Goal: Transaction & Acquisition: Purchase product/service

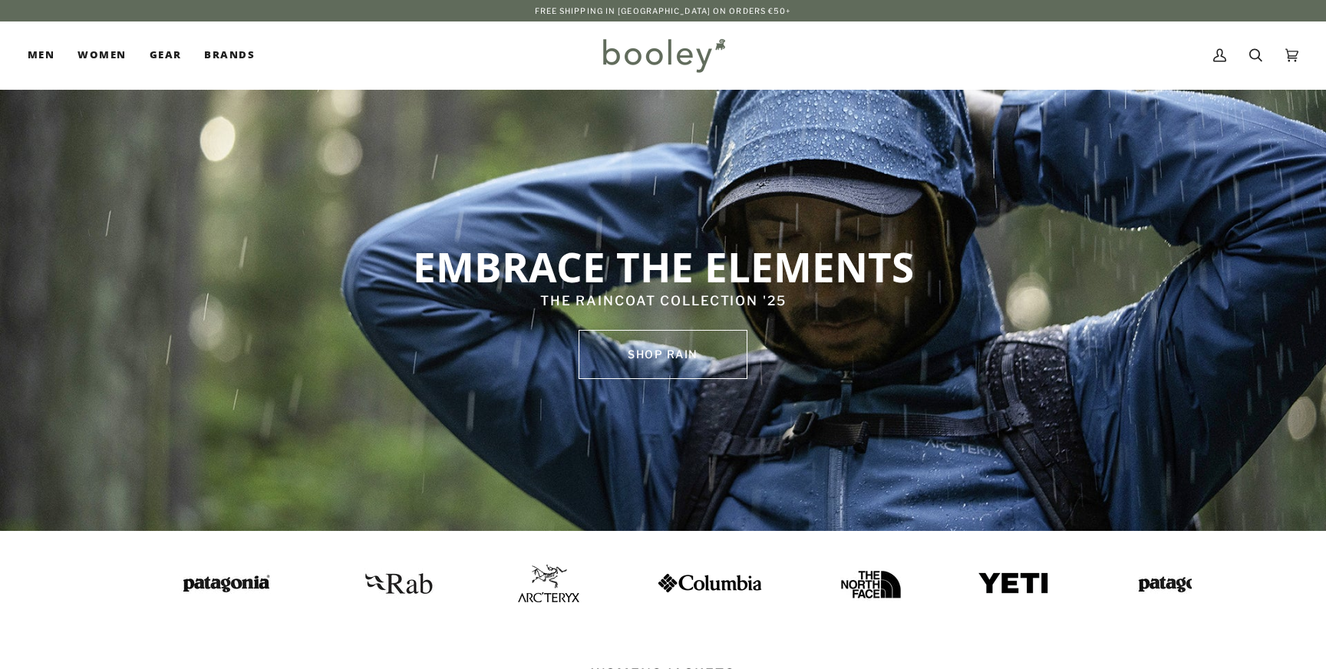
click at [203, 579] on img at bounding box center [225, 584] width 107 height 28
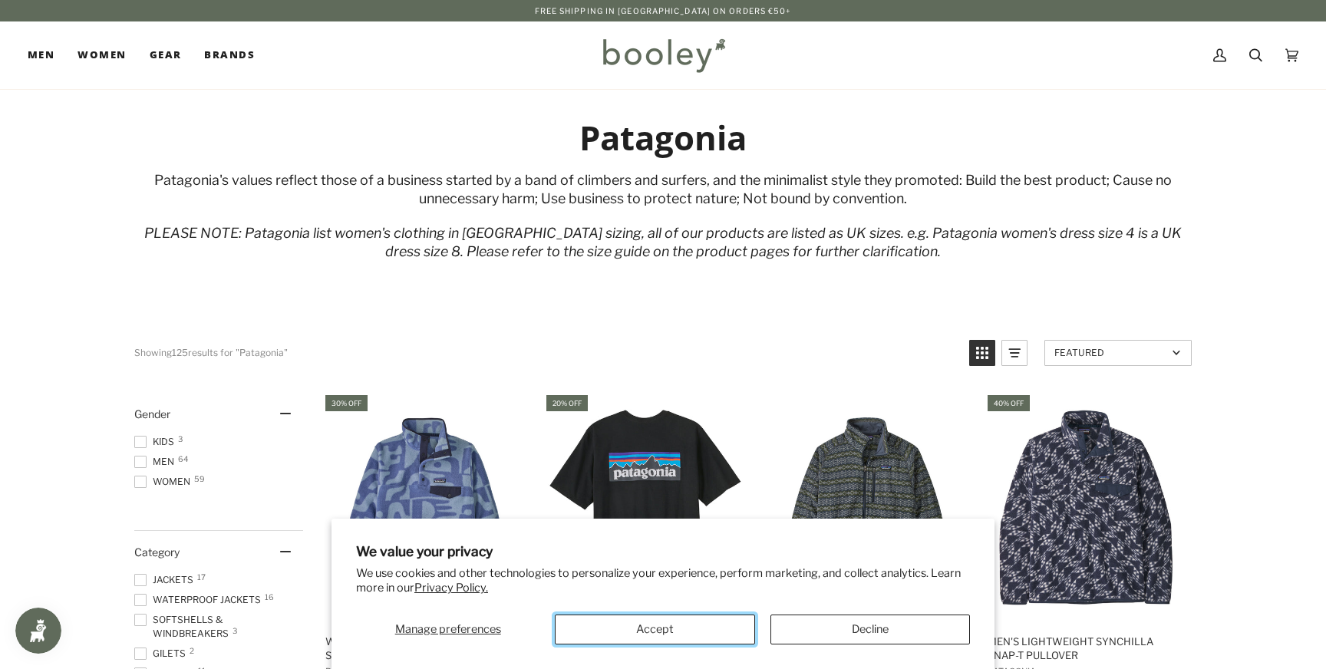
click at [692, 626] on button "Accept" at bounding box center [655, 630] width 200 height 30
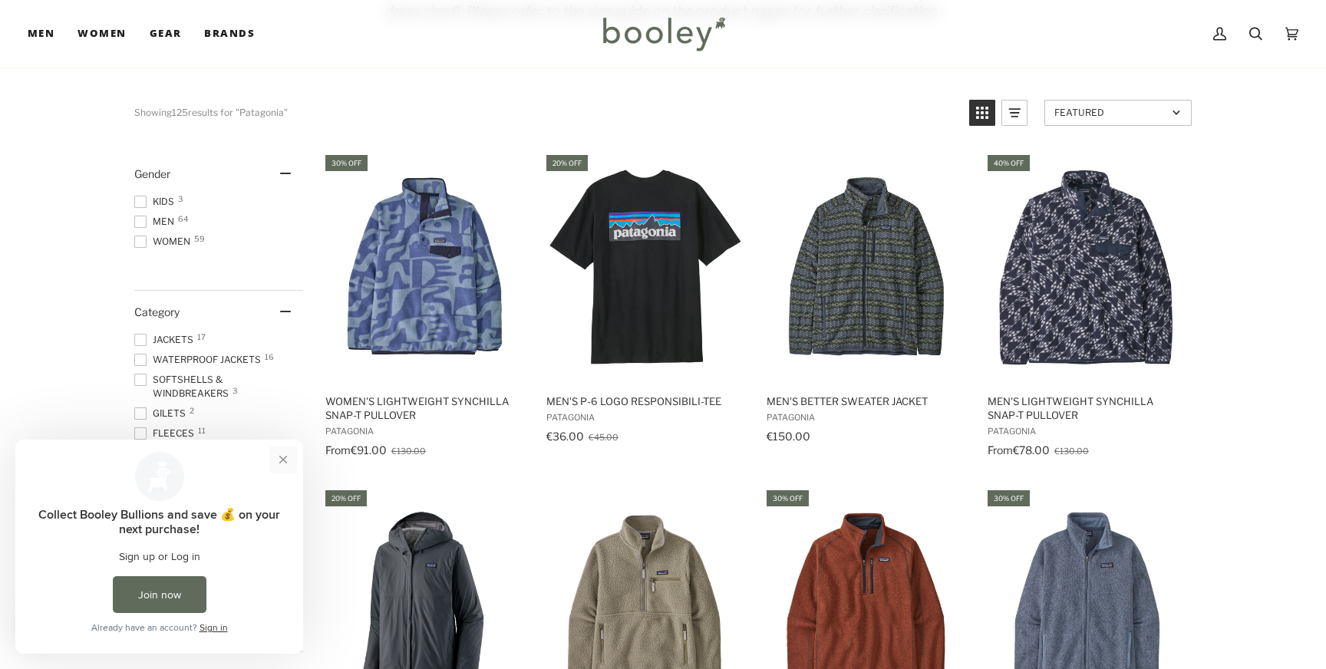
click at [287, 458] on button "Close prompt" at bounding box center [283, 460] width 28 height 28
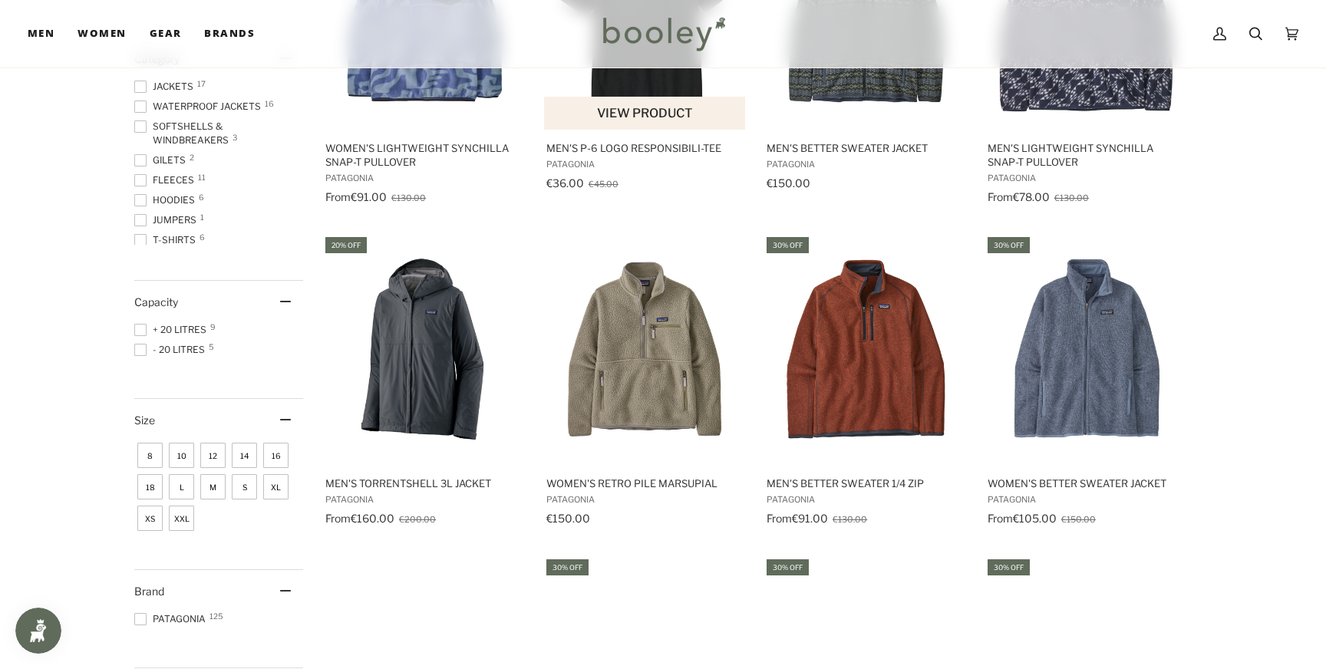
scroll to position [505, 0]
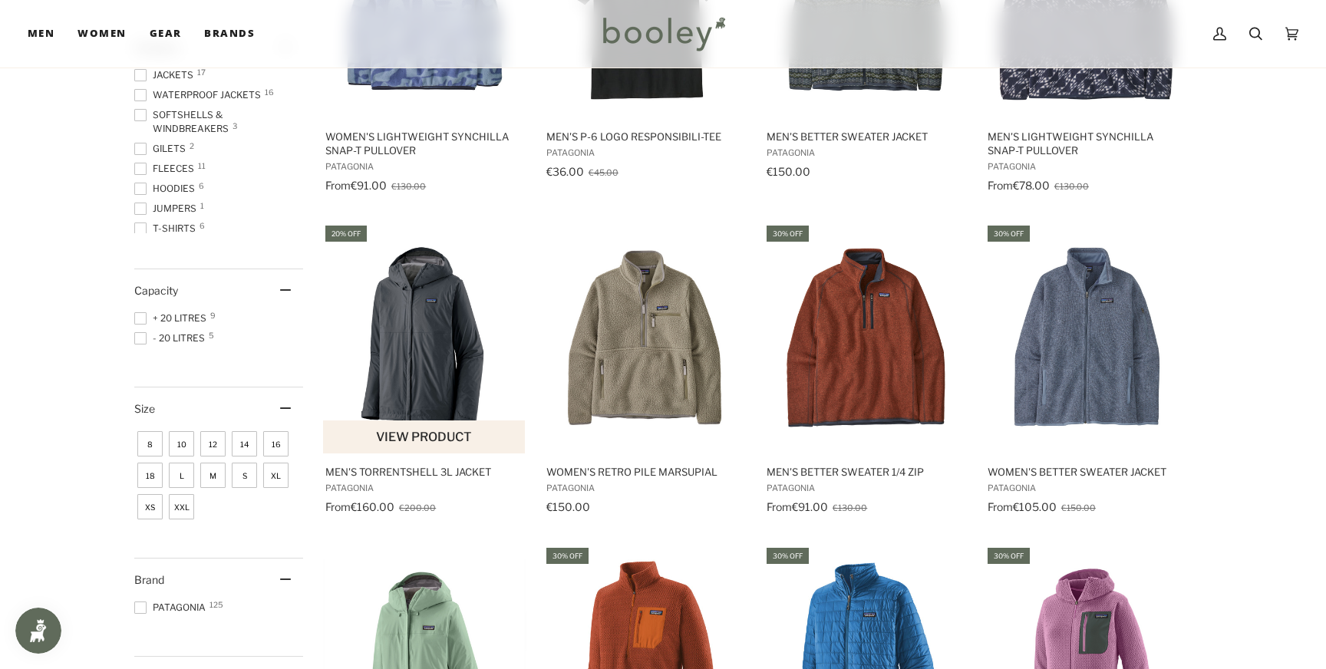
click at [440, 345] on img "Men's Torrentshell 3L Jacket" at bounding box center [424, 338] width 203 height 203
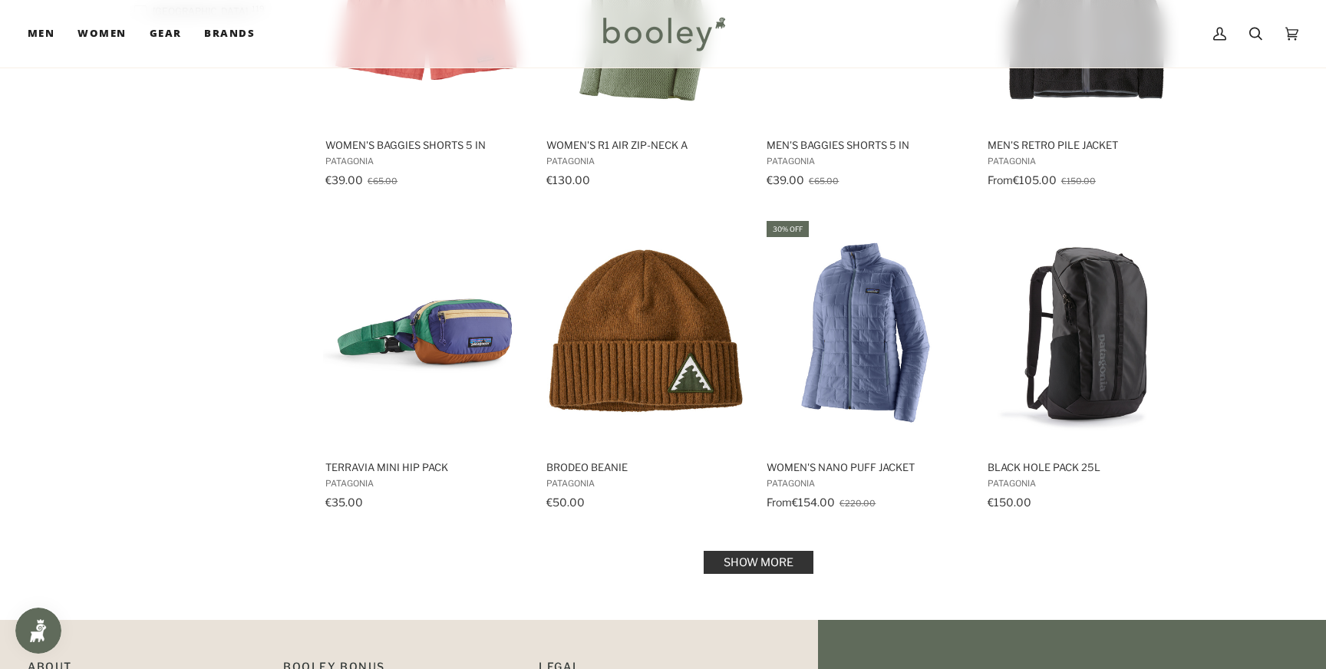
scroll to position [1481, 0]
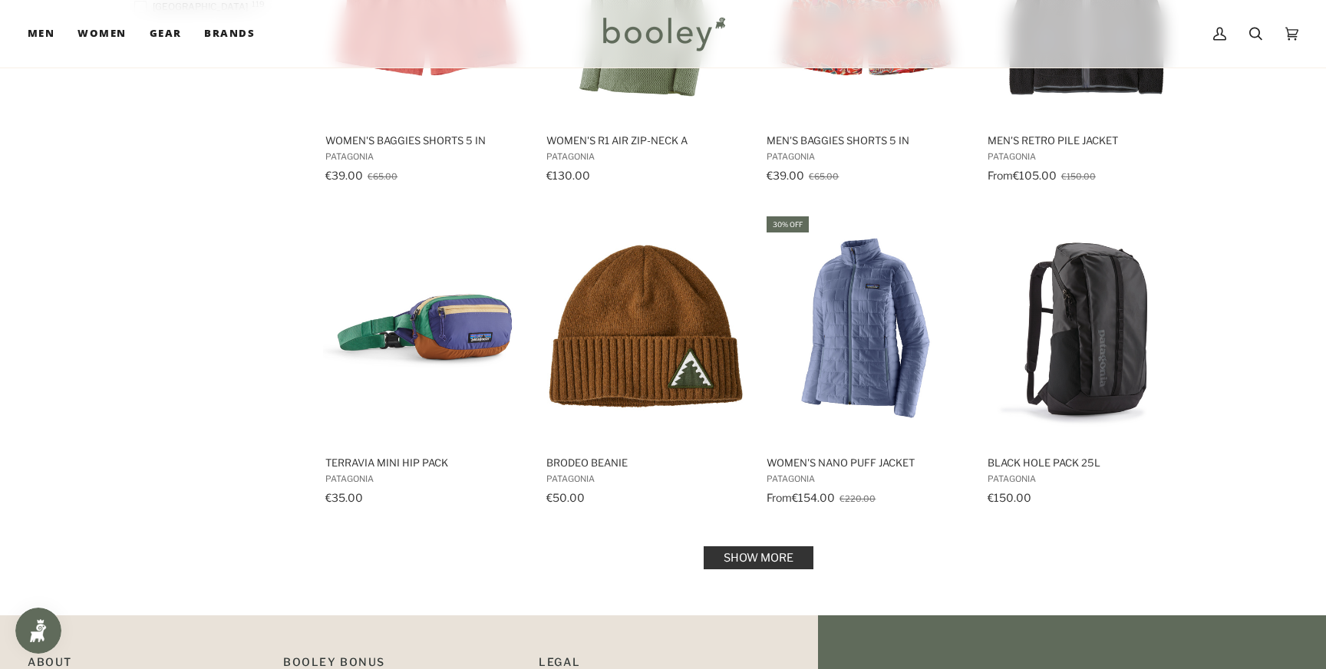
click at [784, 556] on link "Show more" at bounding box center [759, 558] width 110 height 23
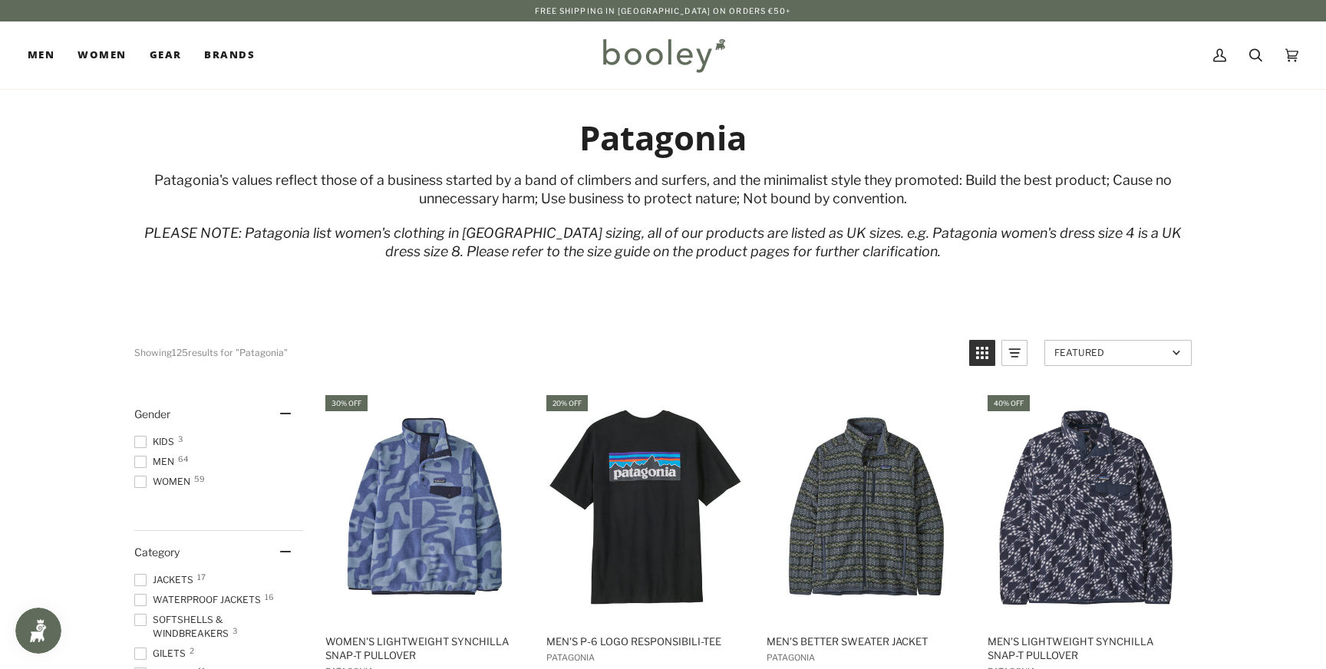
click at [144, 460] on span at bounding box center [140, 462] width 12 height 12
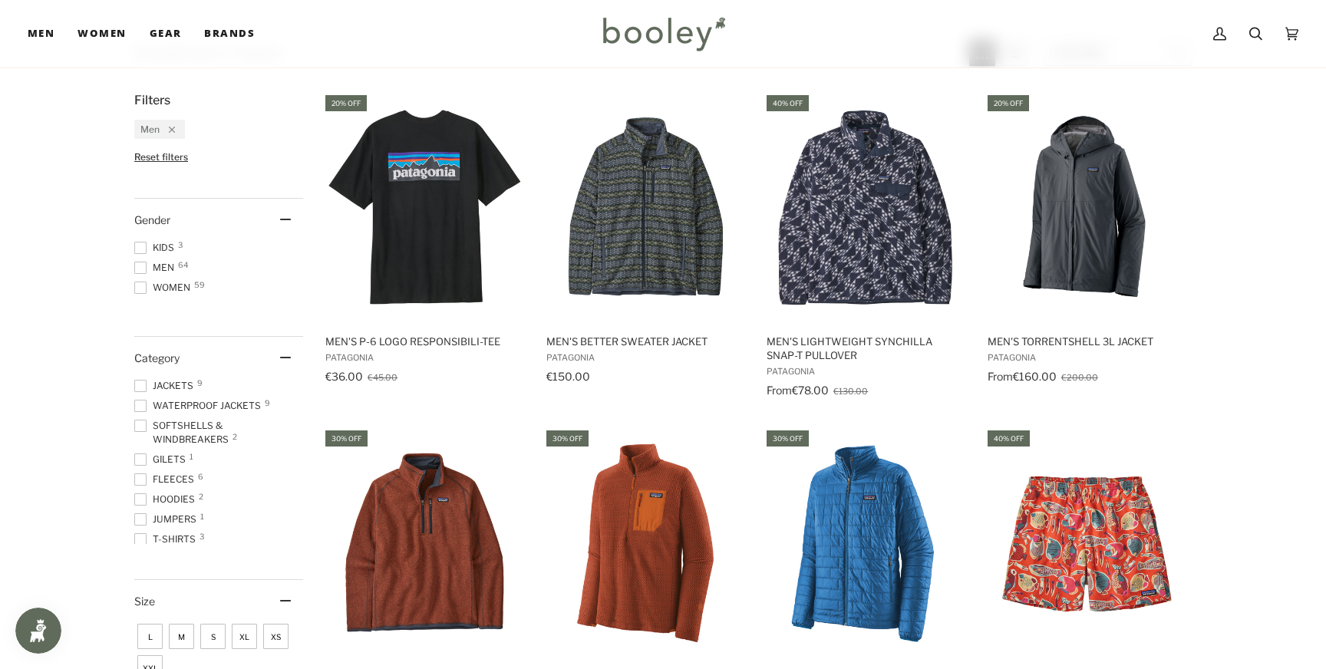
scroll to position [297, 0]
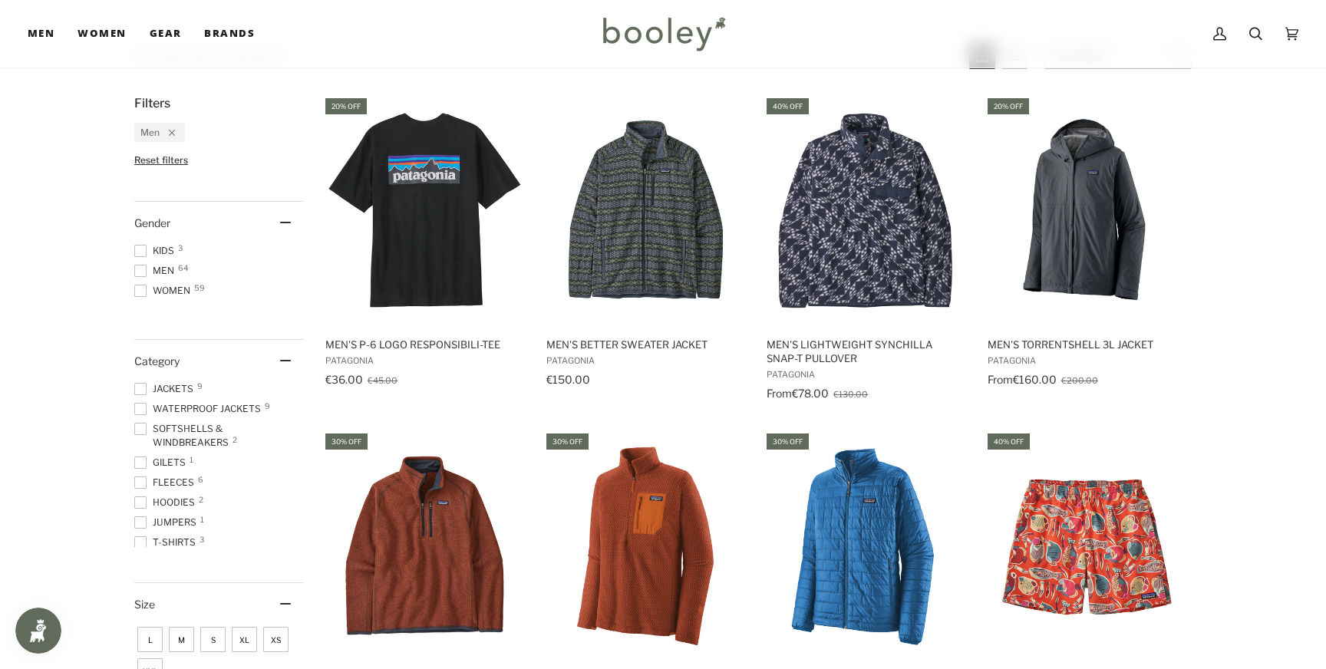
click at [140, 387] on span at bounding box center [140, 389] width 12 height 12
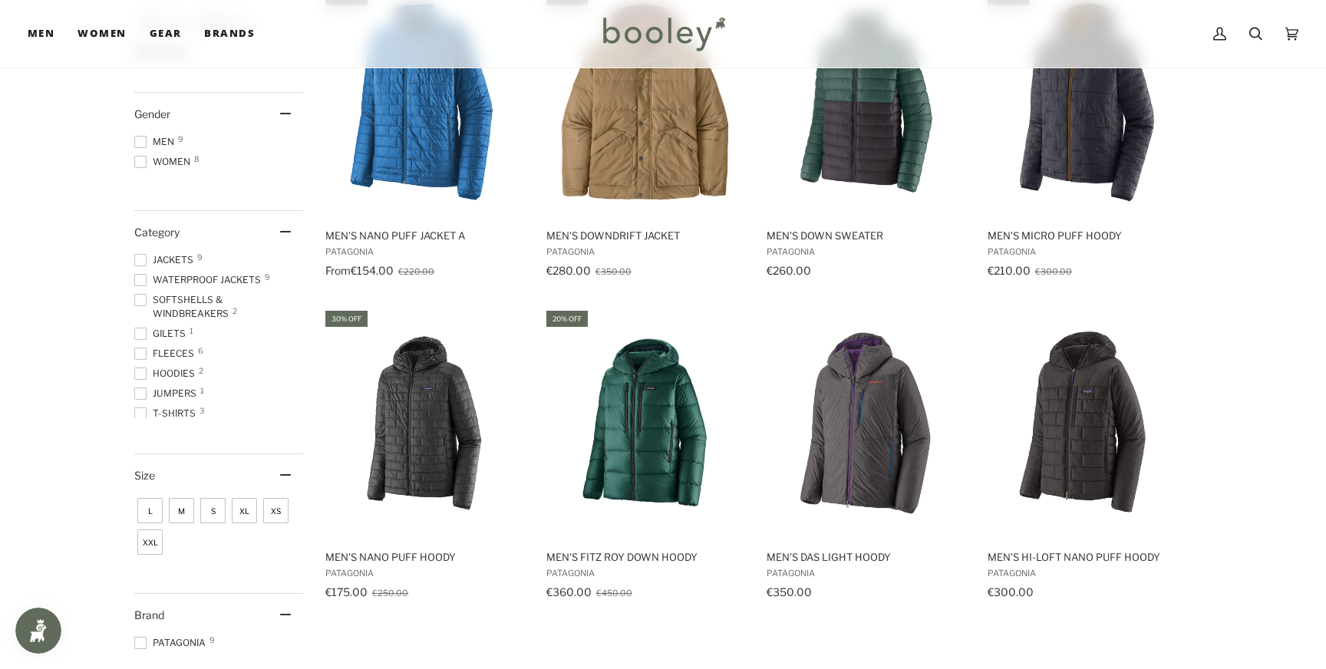
scroll to position [409, 0]
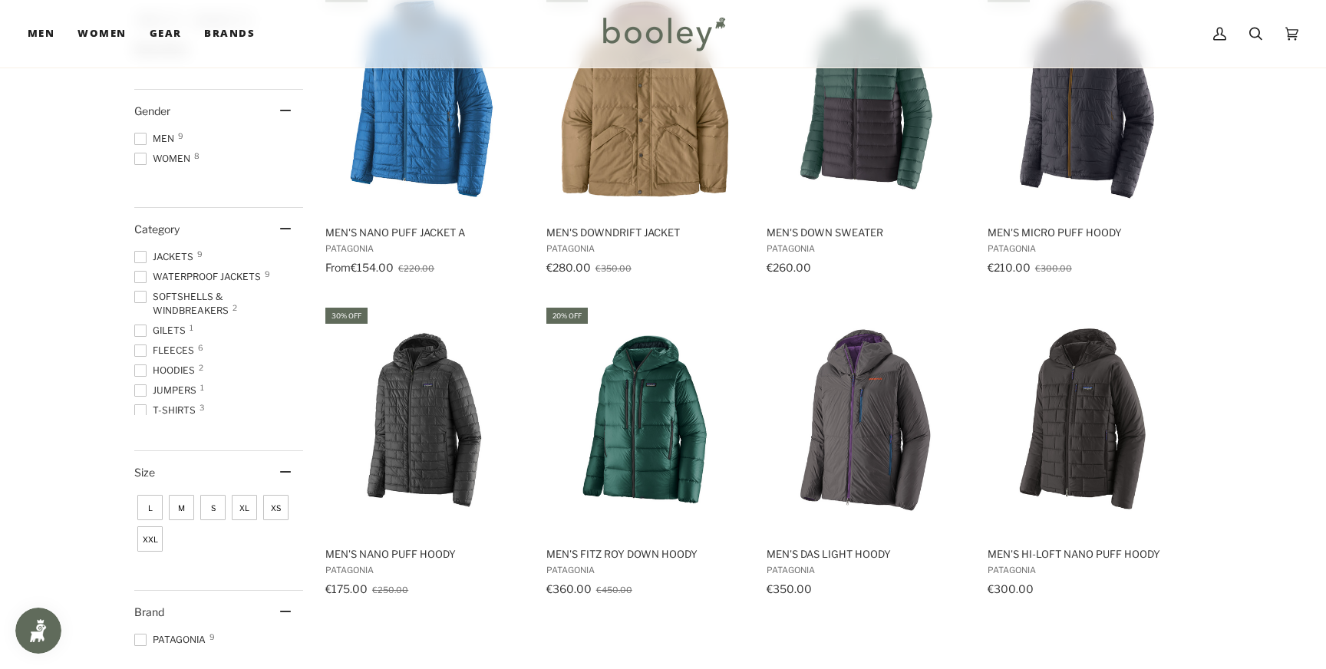
click at [143, 275] on span at bounding box center [140, 277] width 12 height 12
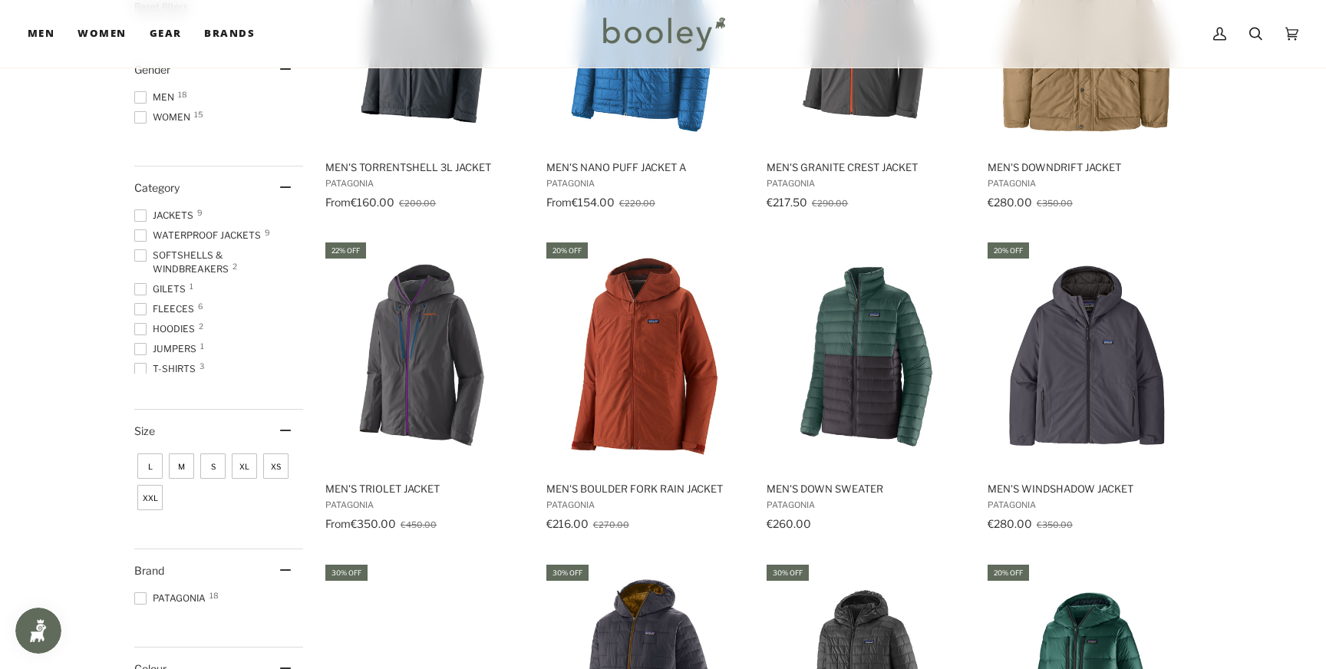
scroll to position [494, 0]
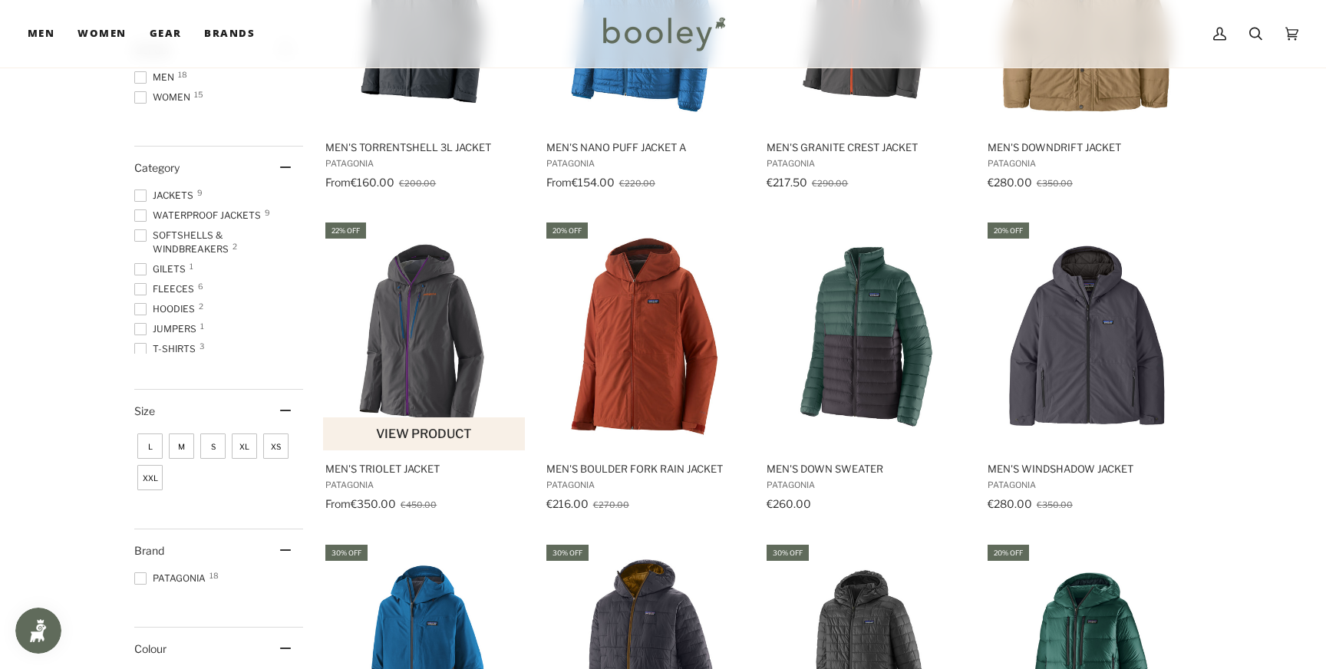
click at [425, 346] on img "Men's Triolet Jacket" at bounding box center [424, 335] width 203 height 203
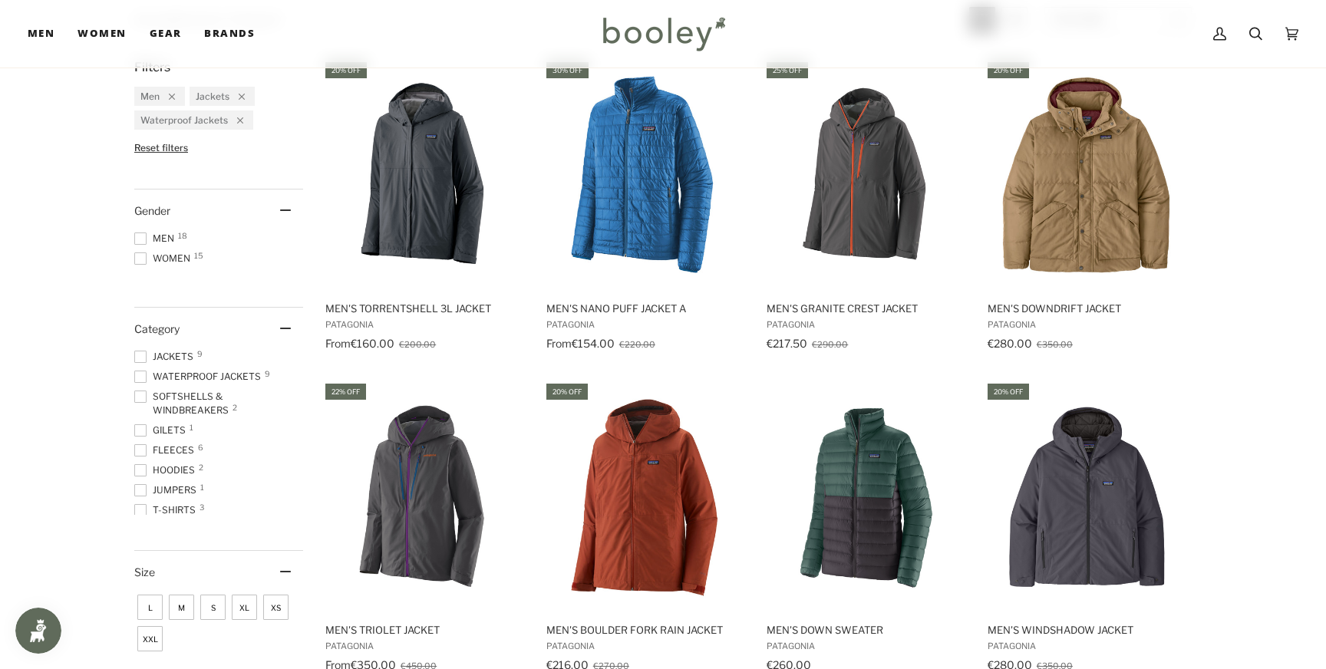
scroll to position [332, 0]
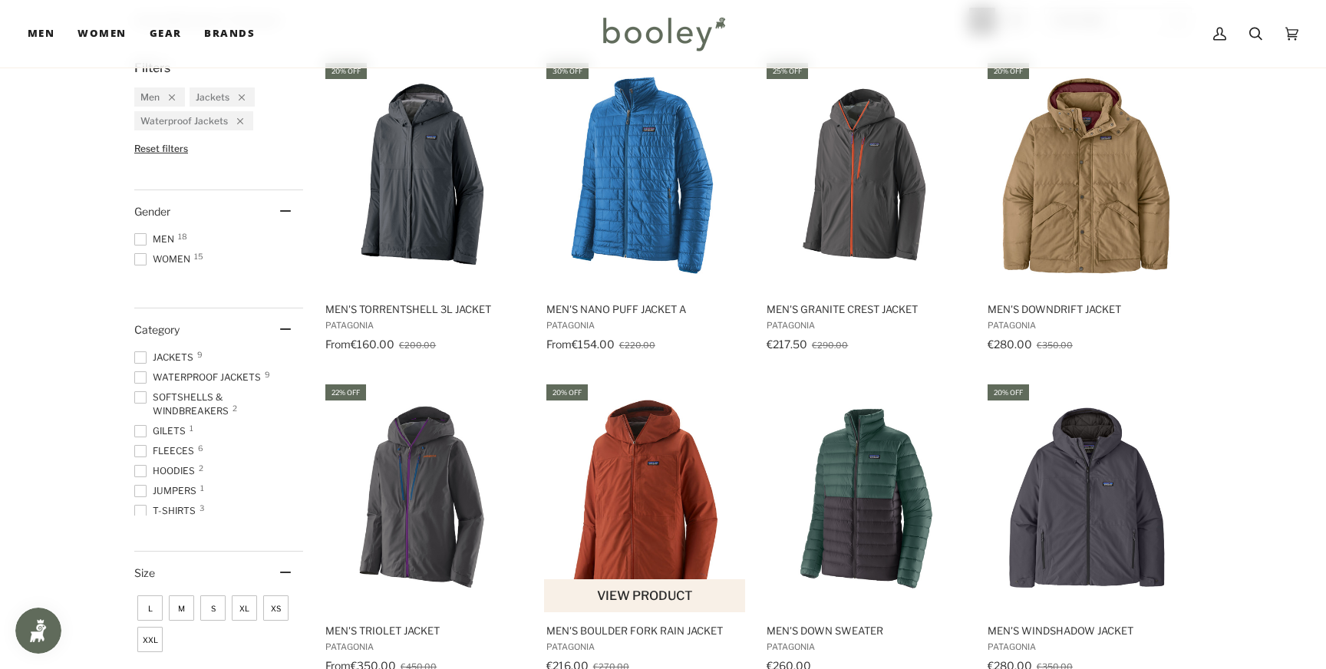
click at [645, 454] on img "Men's Boulder Fork Rain Jacket" at bounding box center [645, 497] width 203 height 203
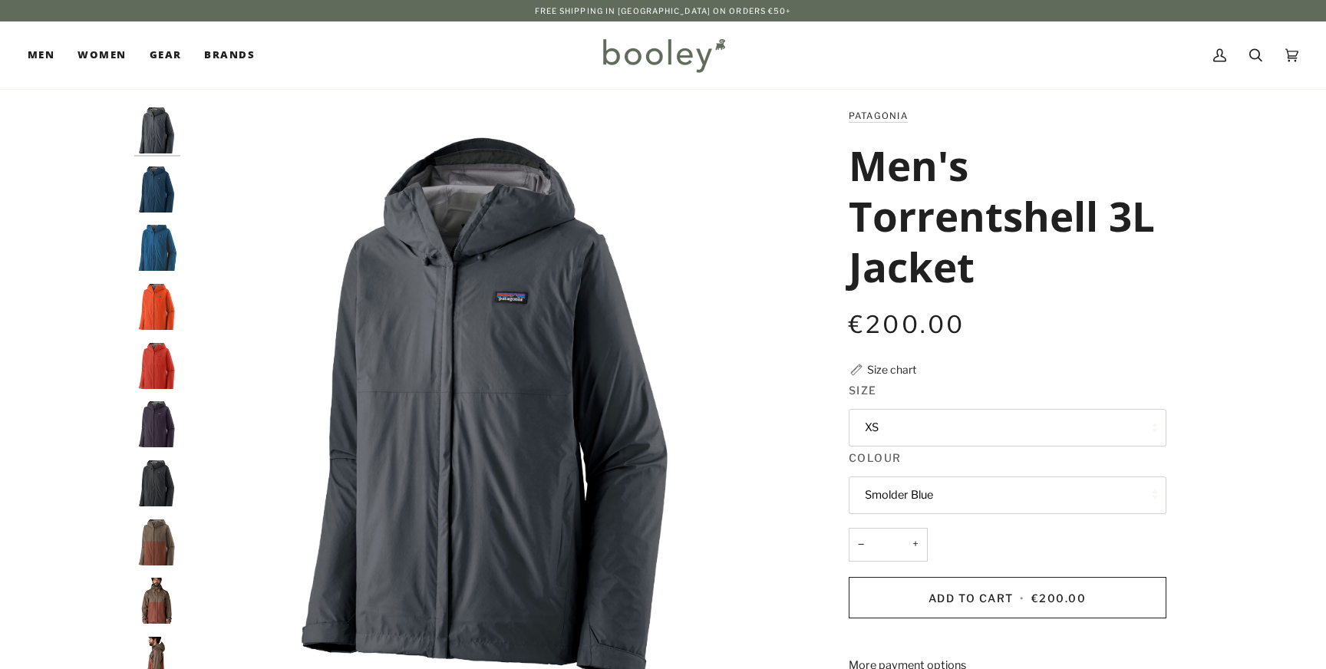
click at [928, 417] on button "XS" at bounding box center [1008, 428] width 318 height 38
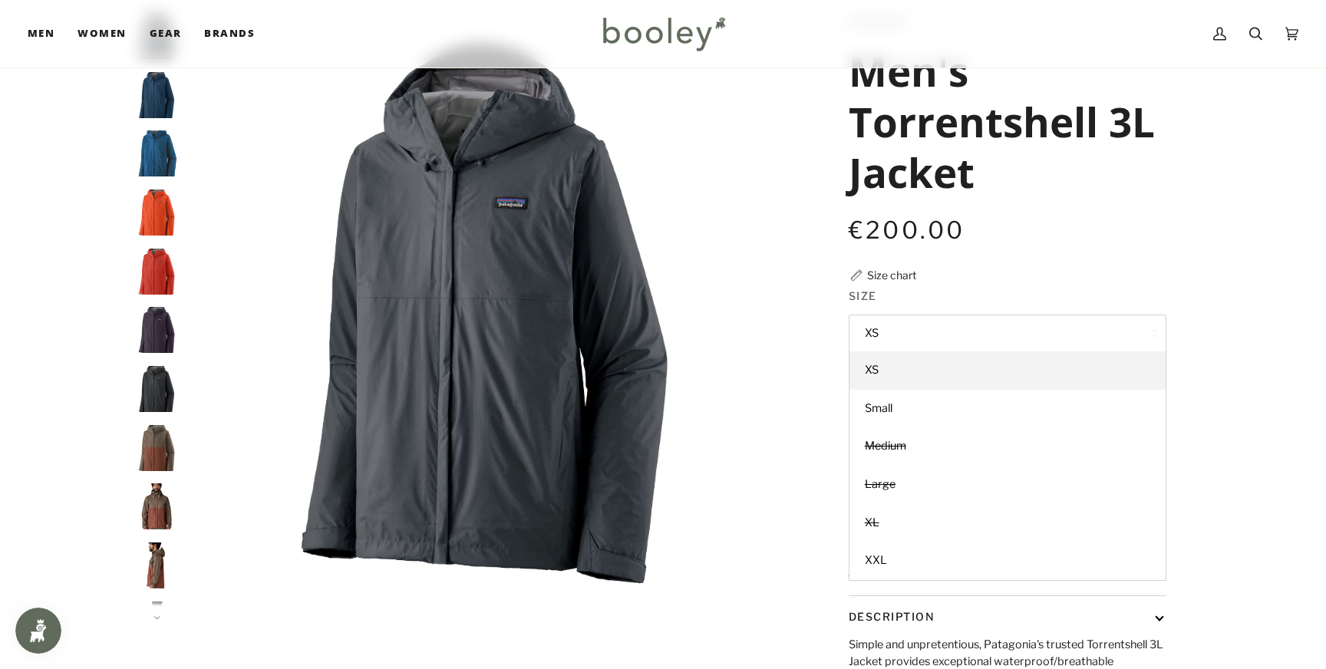
scroll to position [98, 0]
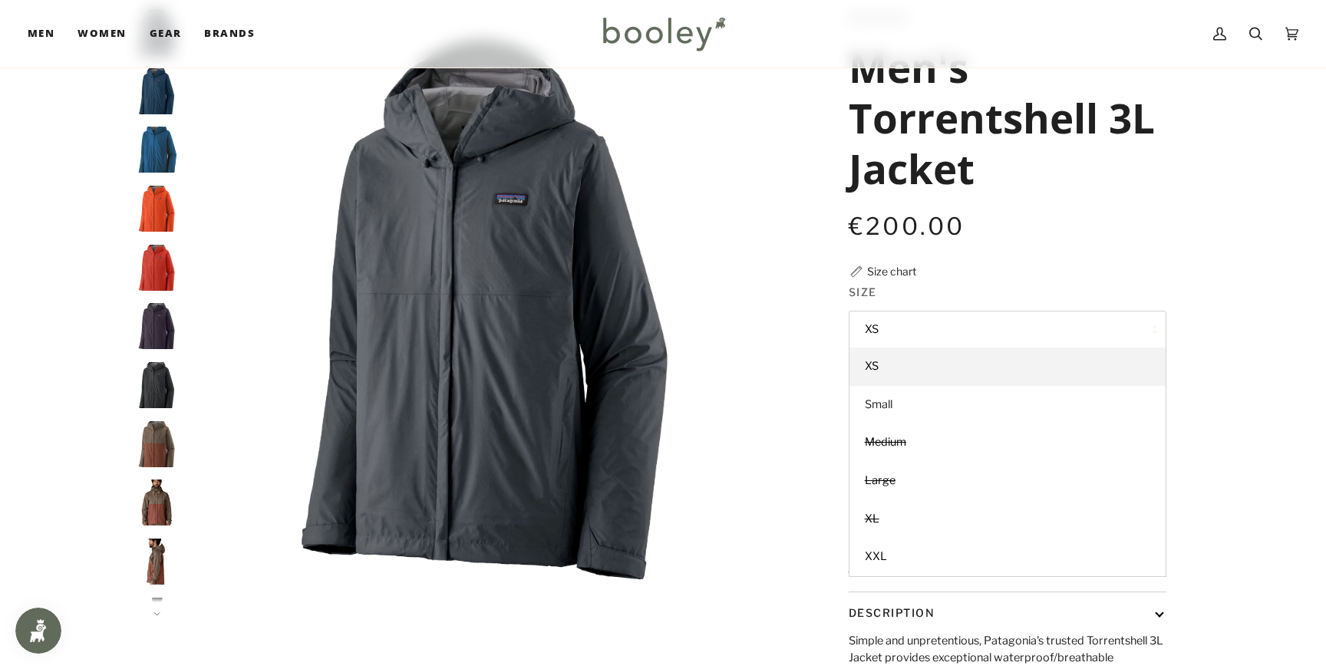
click at [928, 416] on link "Small" at bounding box center [1008, 405] width 316 height 38
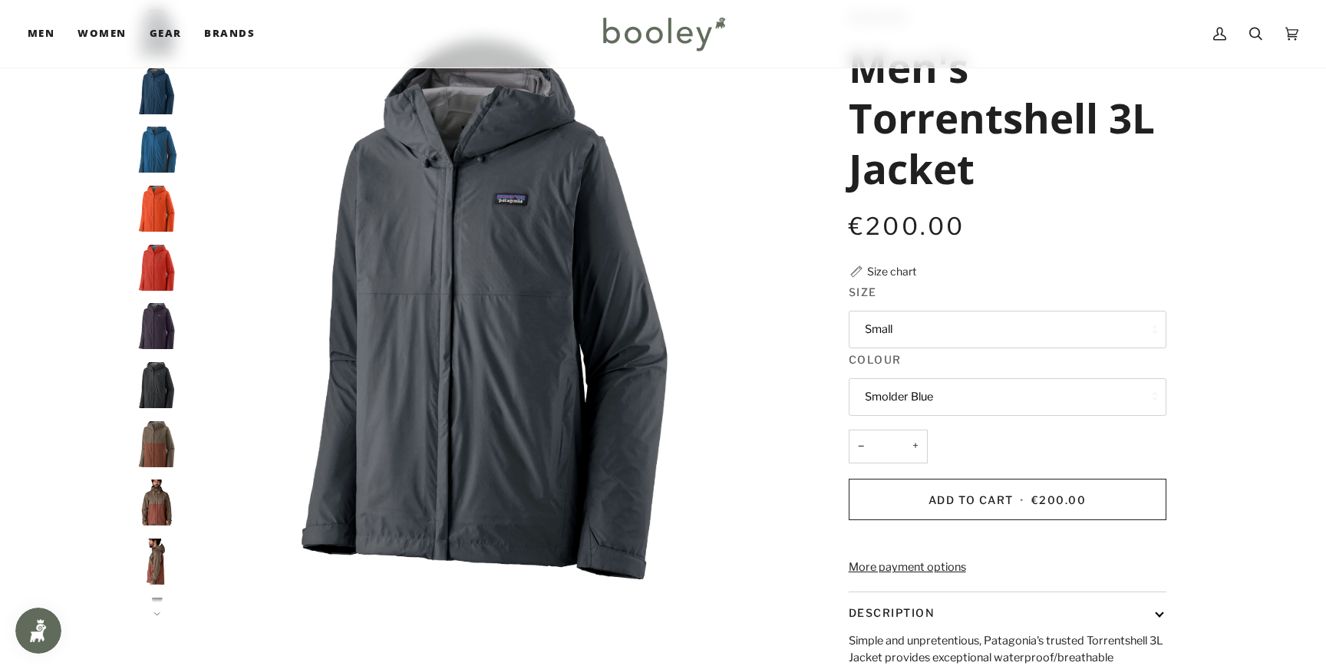
click at [924, 399] on button "Smolder Blue" at bounding box center [1008, 397] width 318 height 38
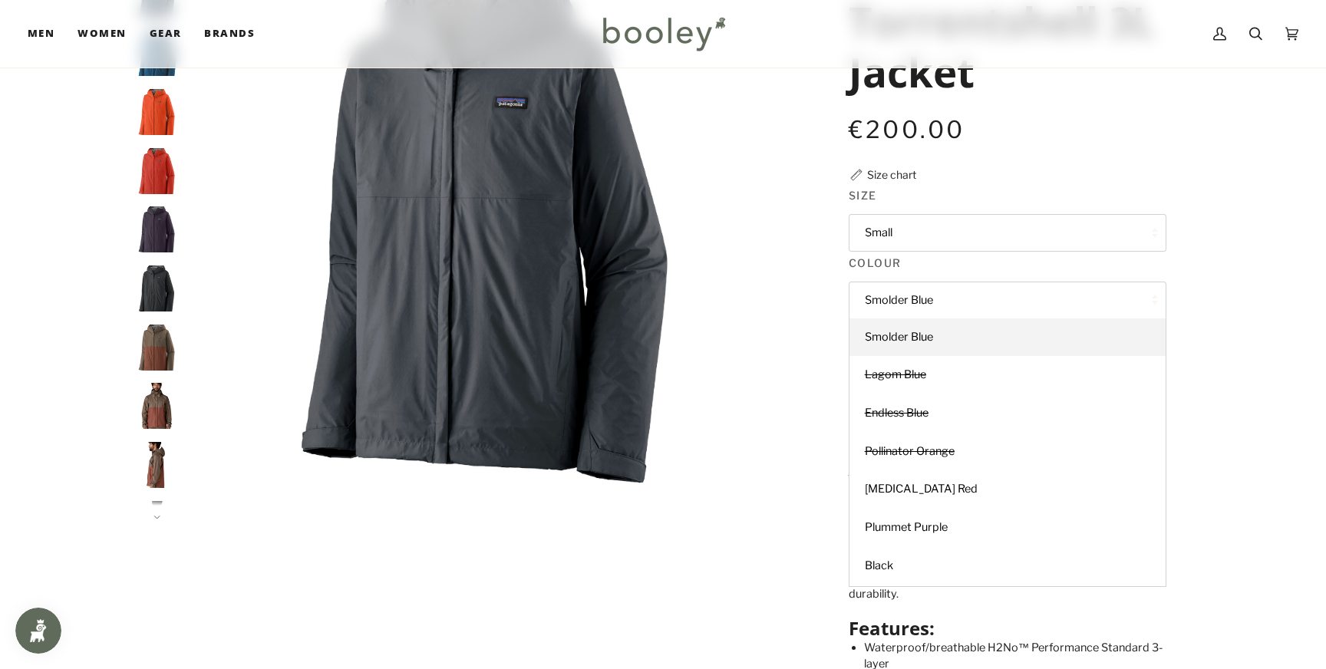
scroll to position [200, 0]
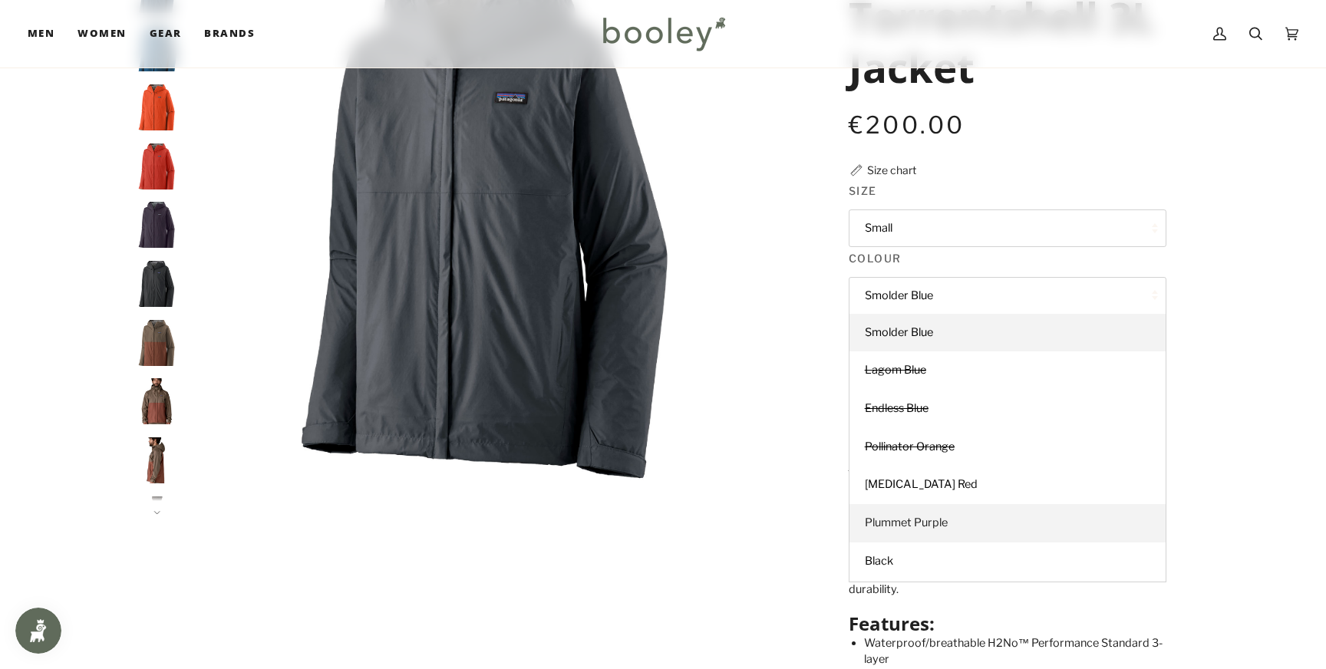
click at [921, 516] on span "Plummet Purple" at bounding box center [906, 523] width 83 height 14
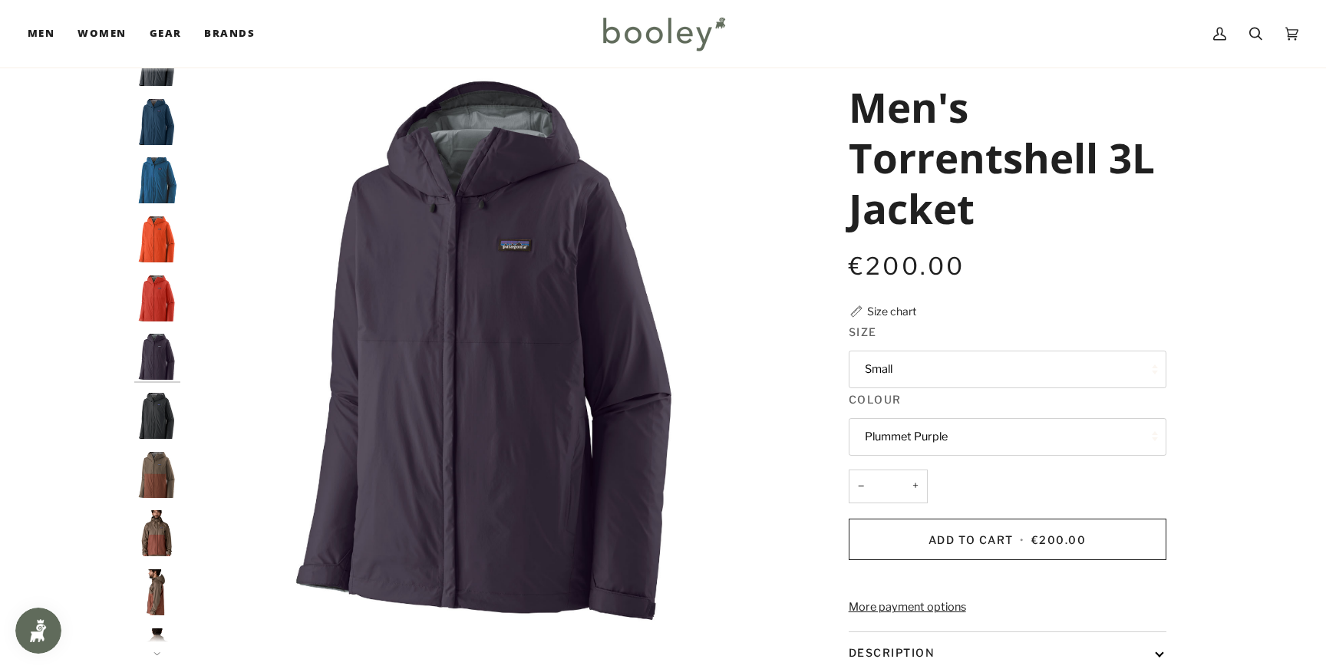
scroll to position [56, 0]
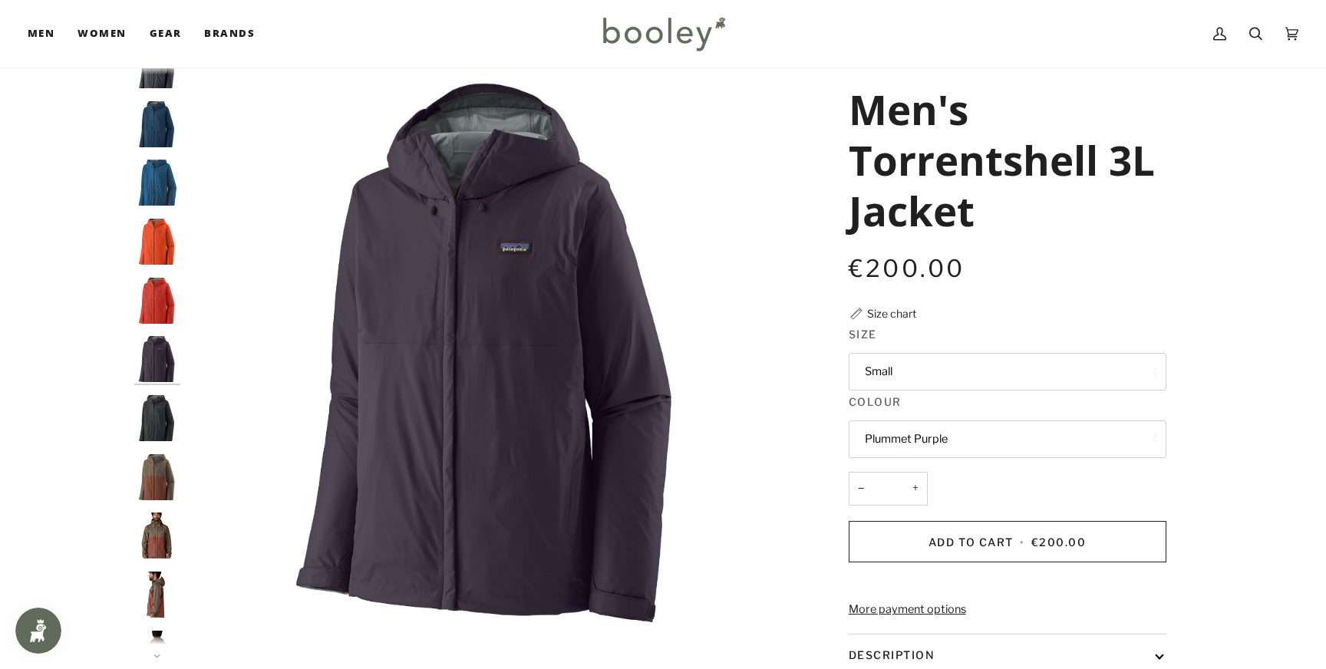
click at [946, 432] on button "Plummet Purple" at bounding box center [1008, 440] width 318 height 38
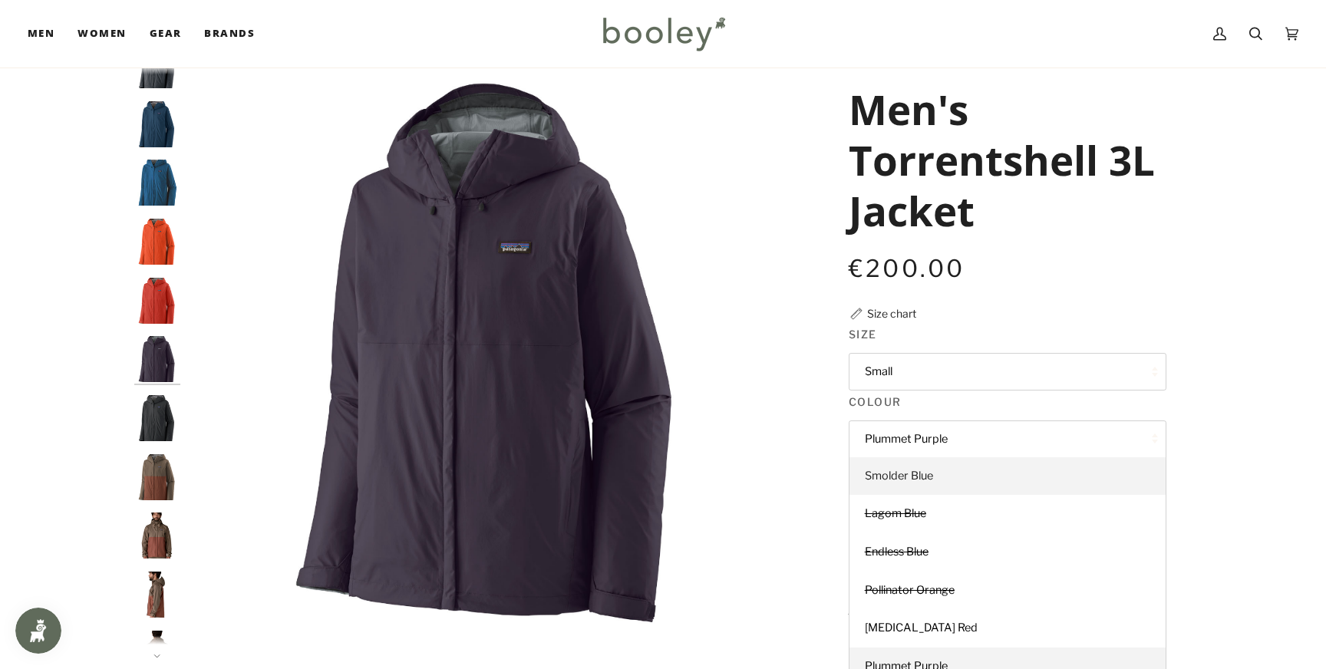
click at [934, 467] on link "Smolder Blue" at bounding box center [1008, 476] width 316 height 38
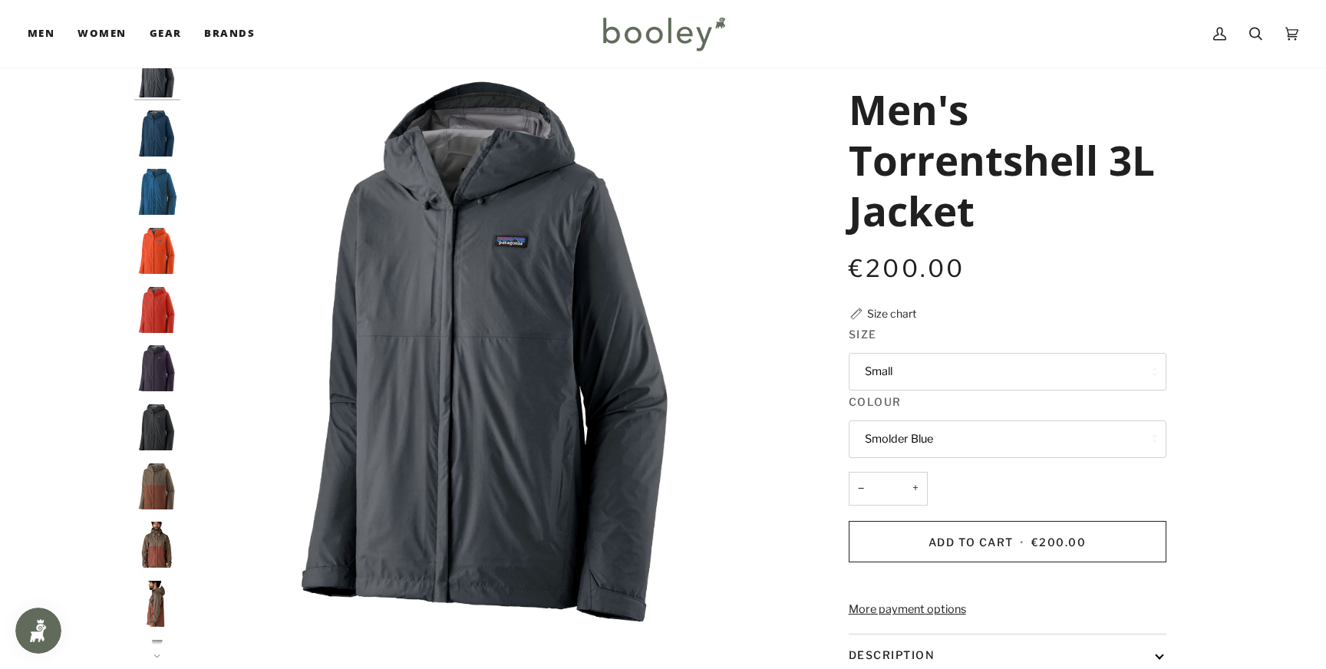
click at [950, 427] on button "Smolder Blue" at bounding box center [1008, 440] width 318 height 38
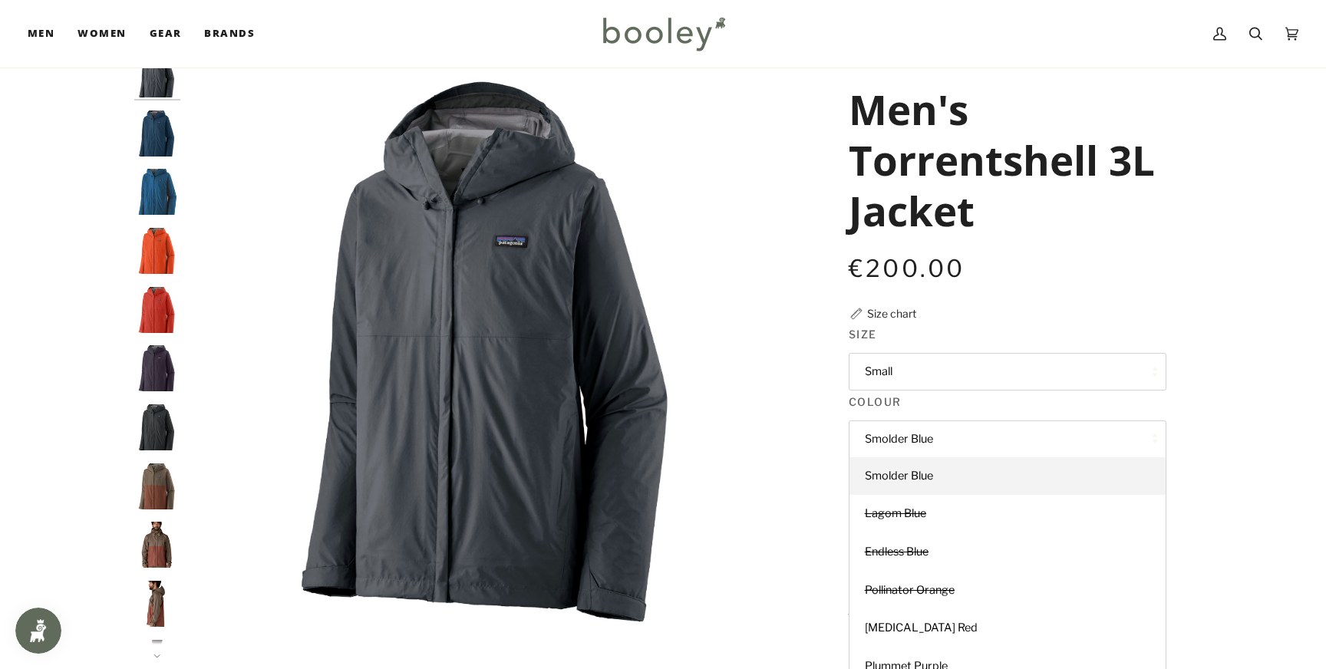
click at [942, 438] on button "Smolder Blue" at bounding box center [1008, 440] width 318 height 38
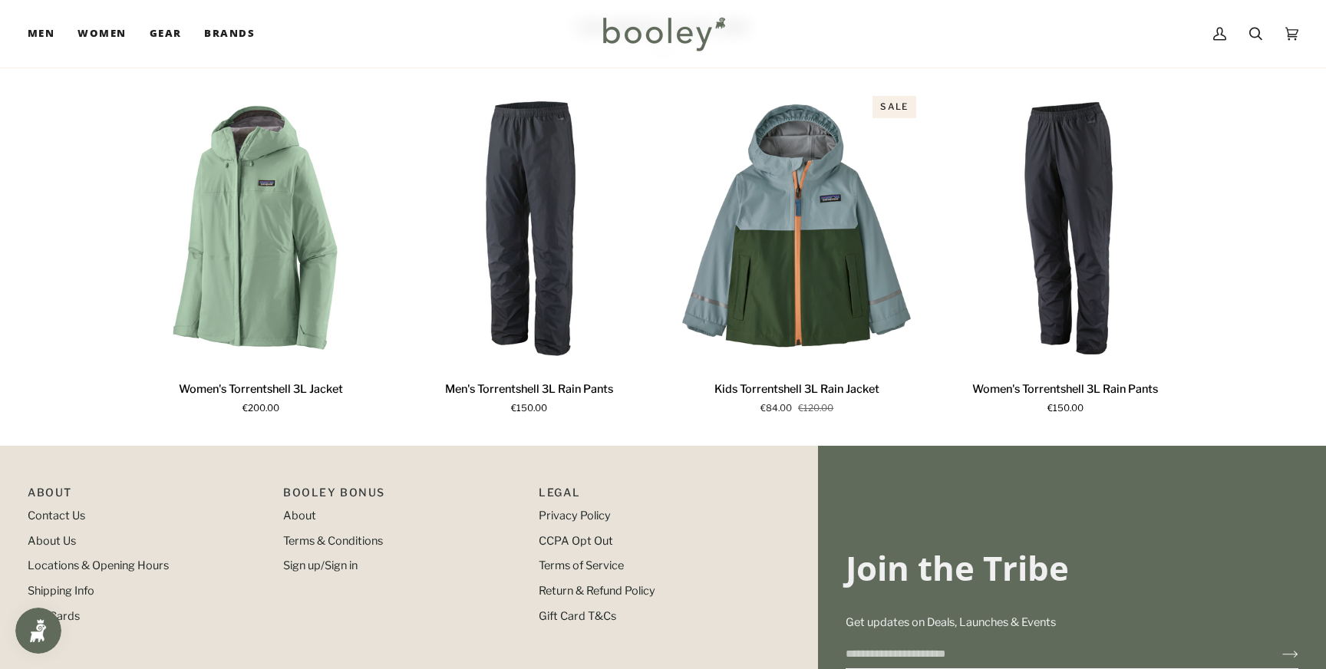
scroll to position [1023, 0]
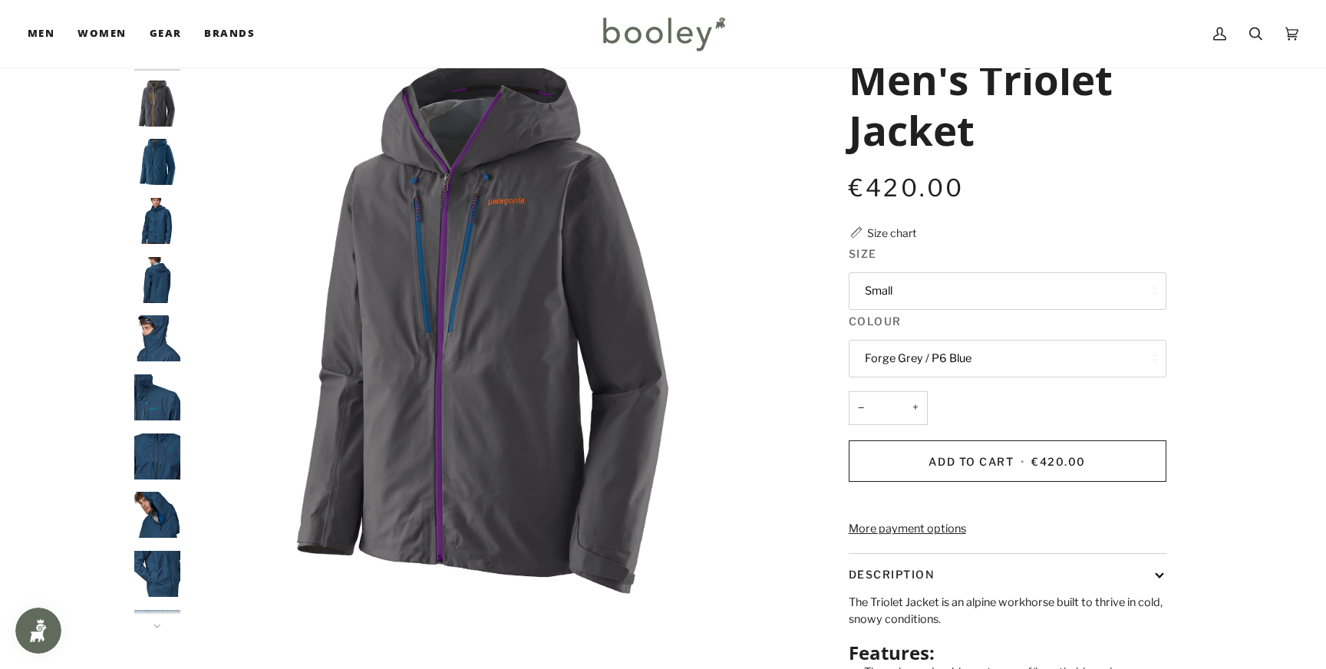
scroll to position [85, 0]
click at [931, 273] on button "Small" at bounding box center [1008, 292] width 318 height 38
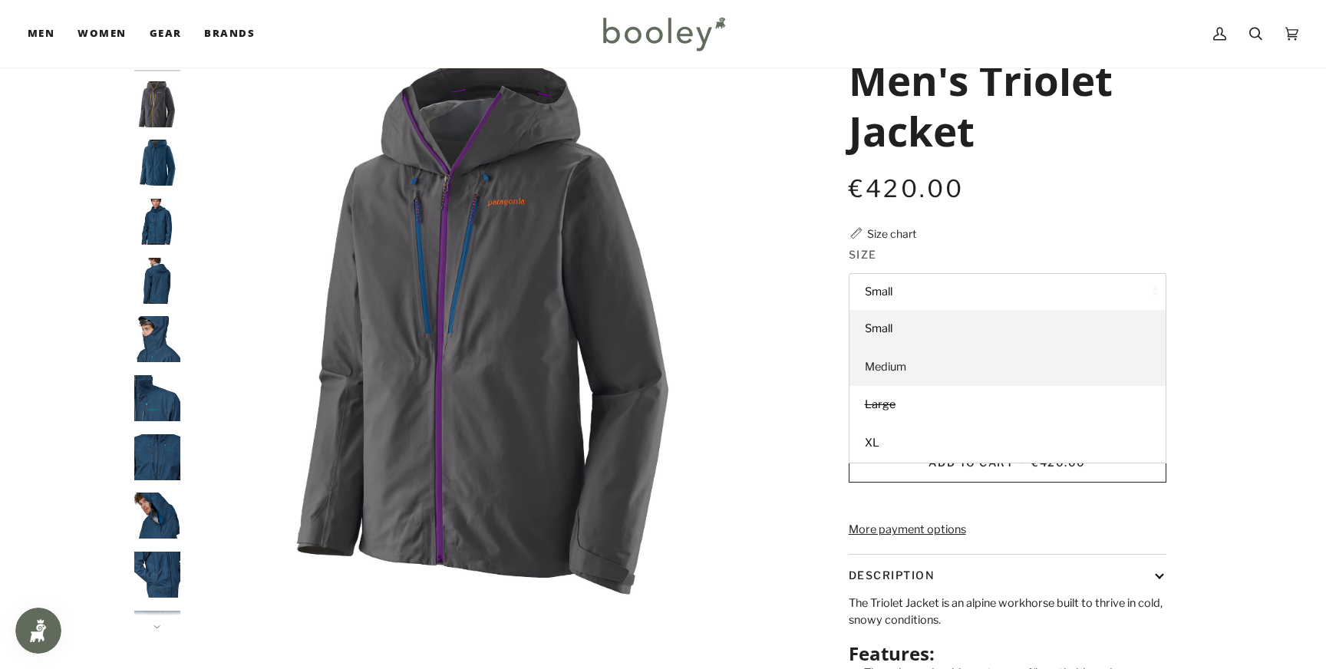
click at [913, 365] on link "Medium" at bounding box center [1008, 367] width 316 height 38
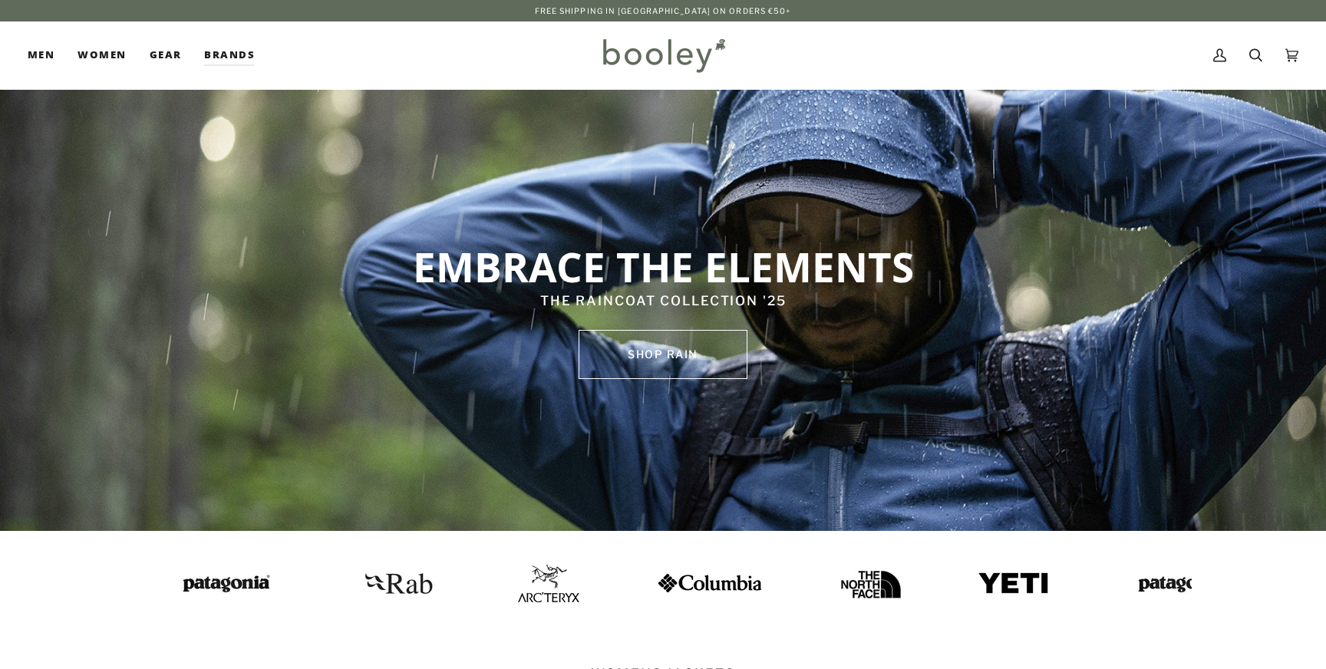
click at [206, 572] on img at bounding box center [223, 584] width 107 height 28
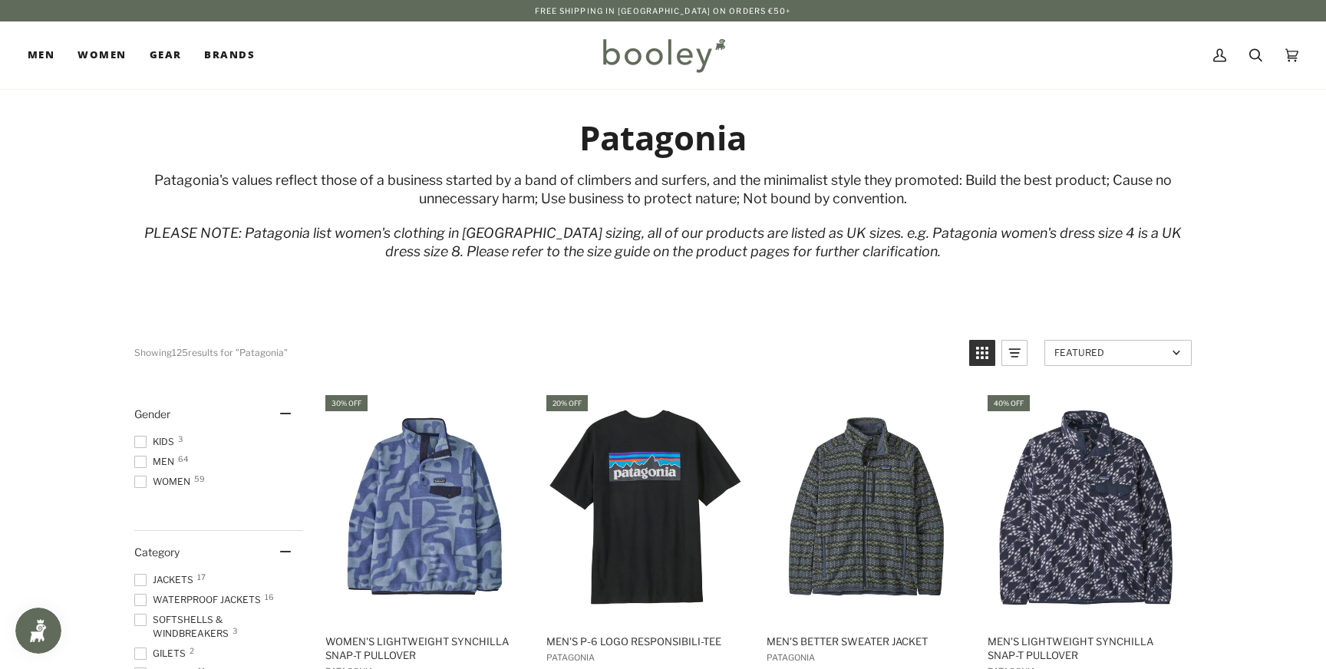
click at [165, 465] on span "Men 64" at bounding box center [156, 462] width 45 height 14
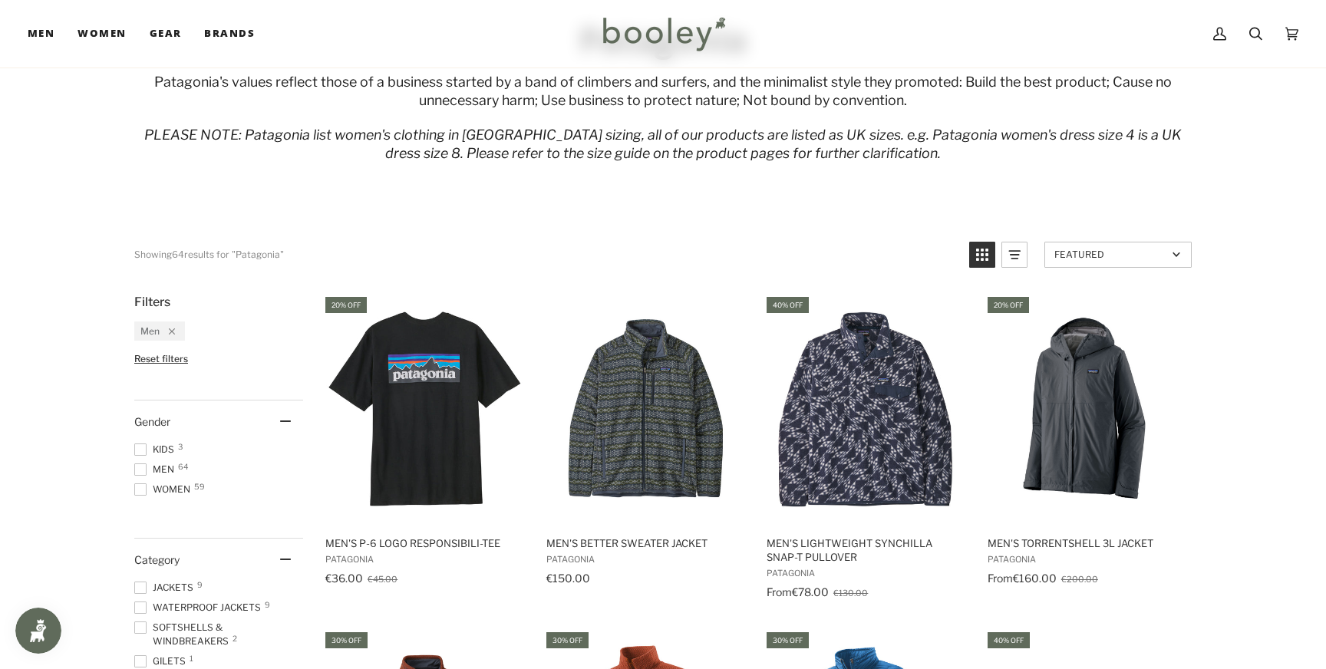
scroll to position [104, 0]
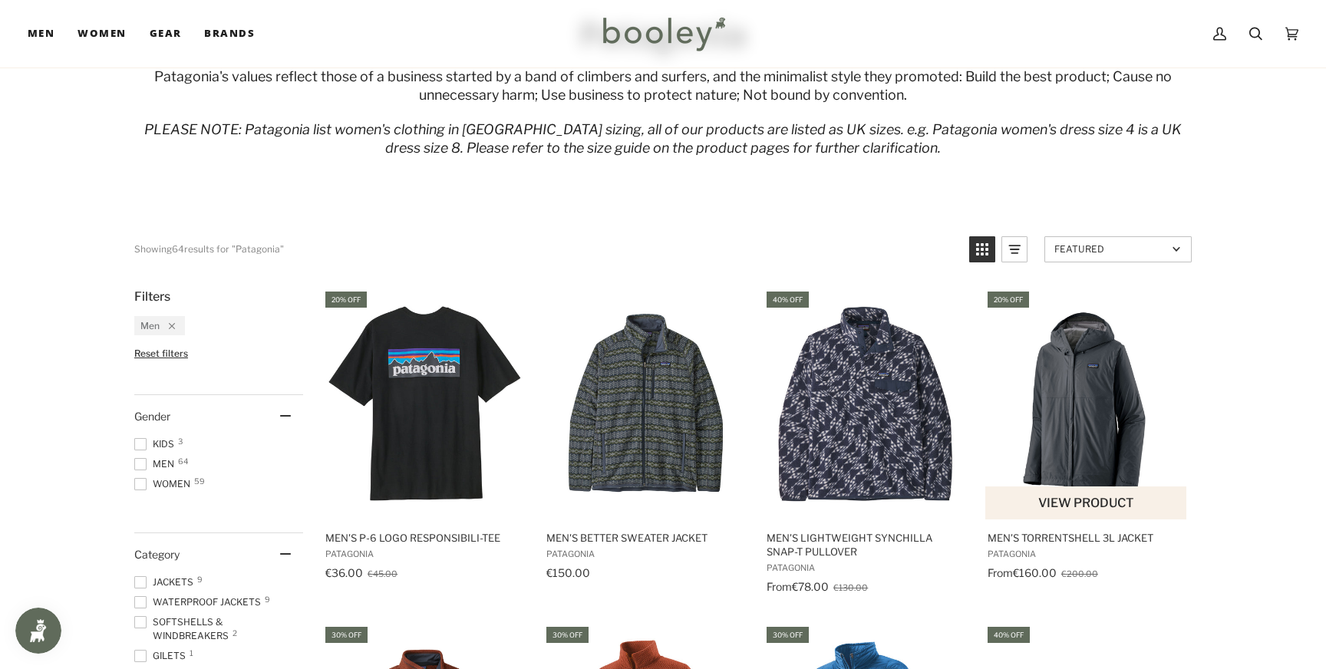
click at [1098, 391] on img "Men's Torrentshell 3L Jacket" at bounding box center [1087, 403] width 203 height 203
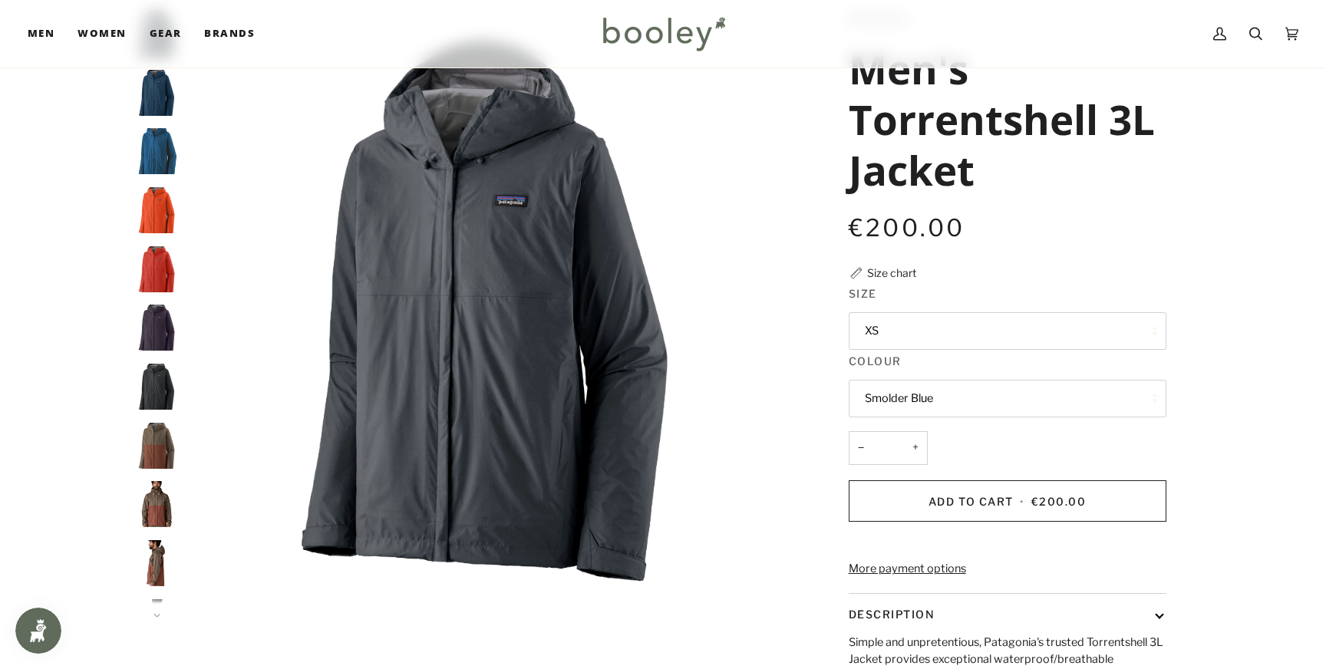
click at [999, 401] on button "Smolder Blue" at bounding box center [1008, 399] width 318 height 38
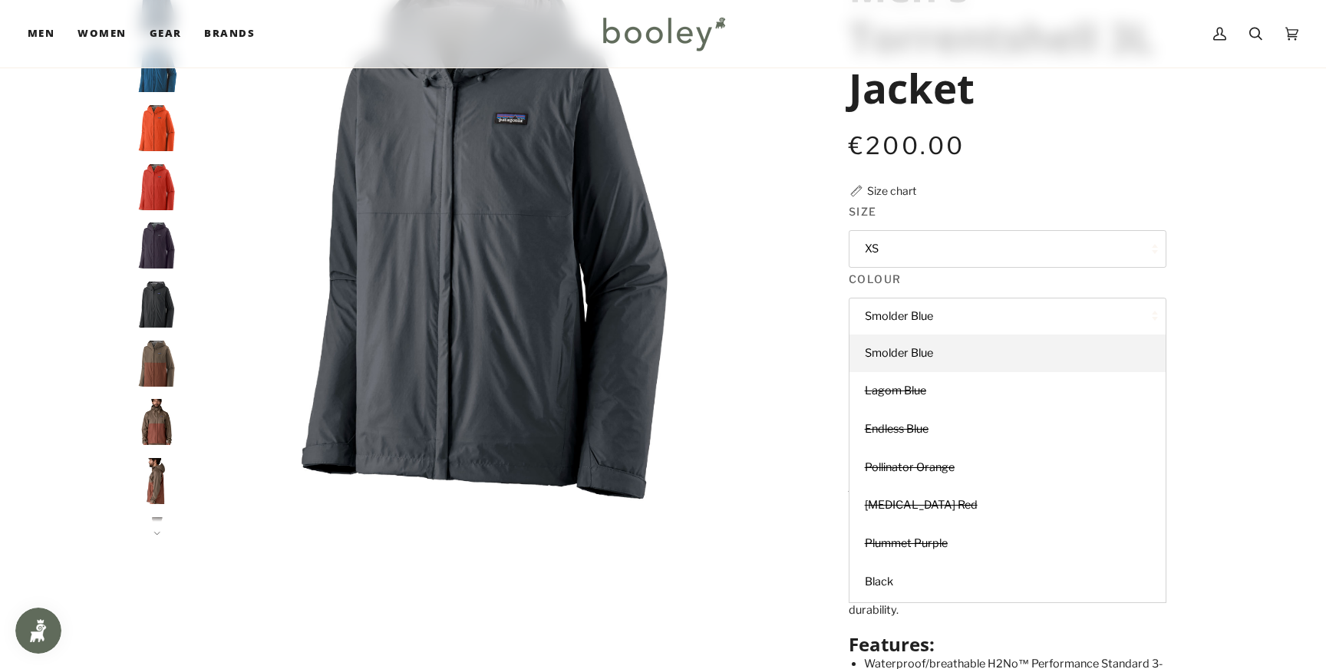
scroll to position [181, 0]
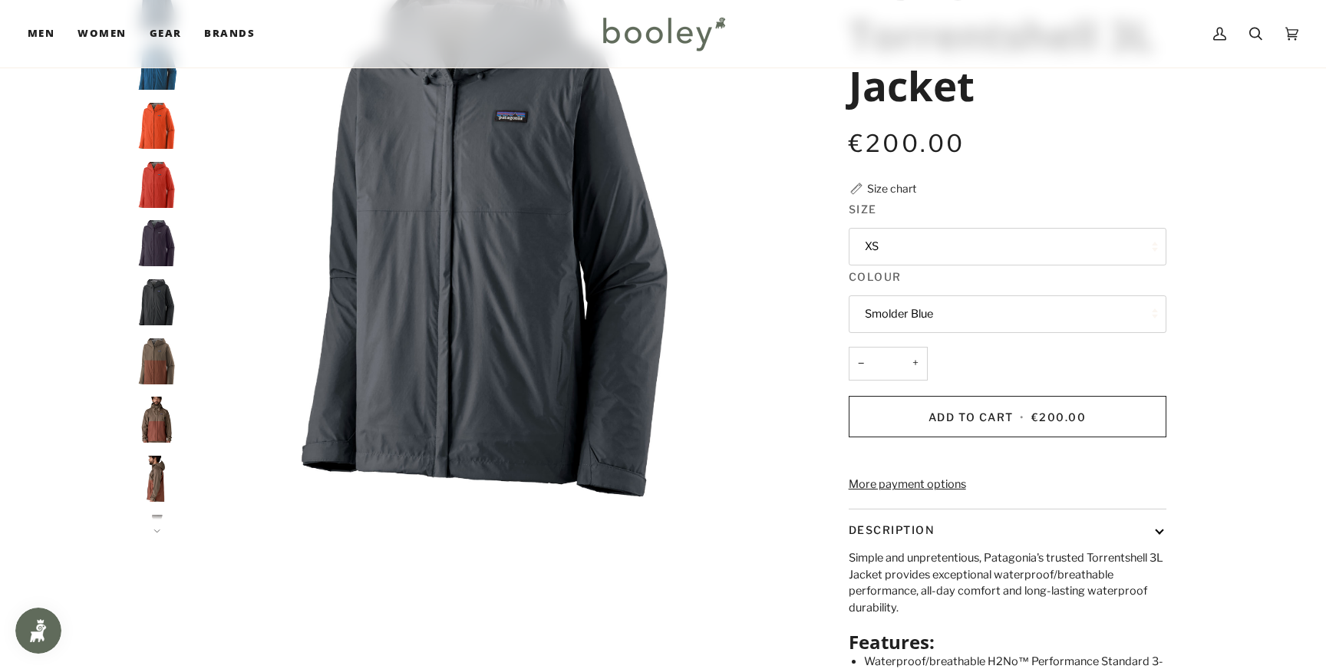
click at [966, 248] on button "XS" at bounding box center [1008, 247] width 318 height 38
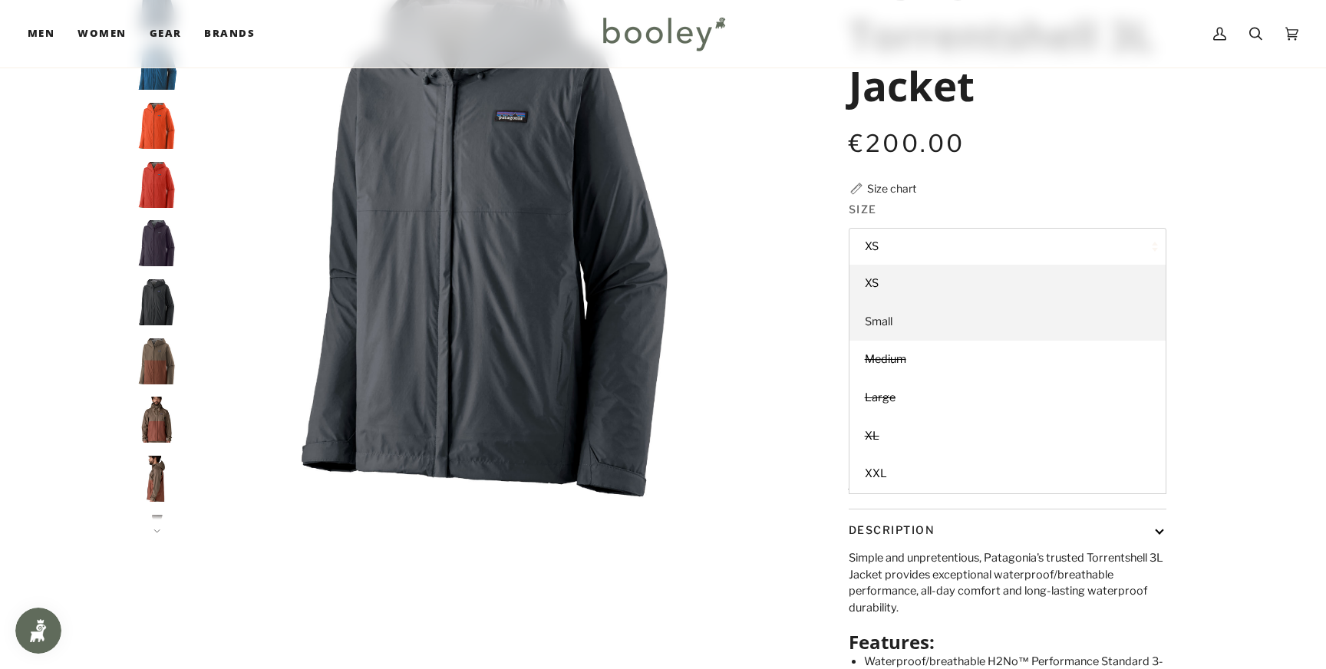
click at [922, 329] on link "Small" at bounding box center [1008, 322] width 316 height 38
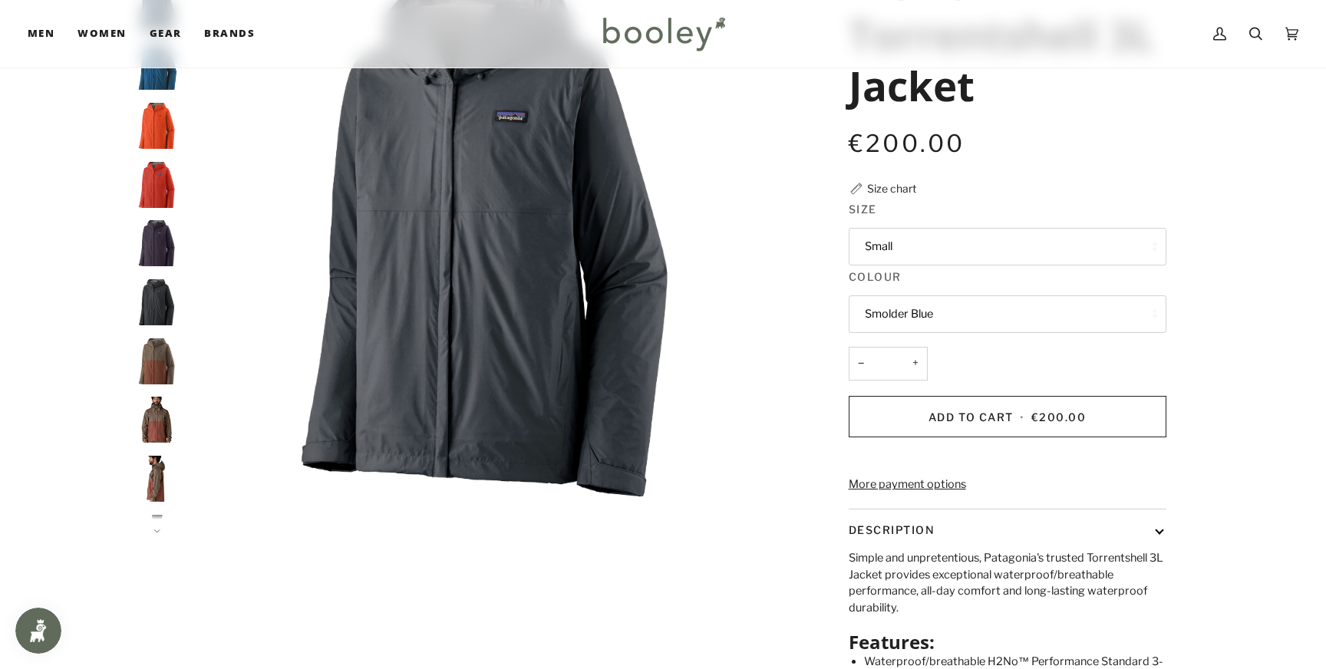
click at [946, 305] on button "Smolder Blue" at bounding box center [1008, 315] width 318 height 38
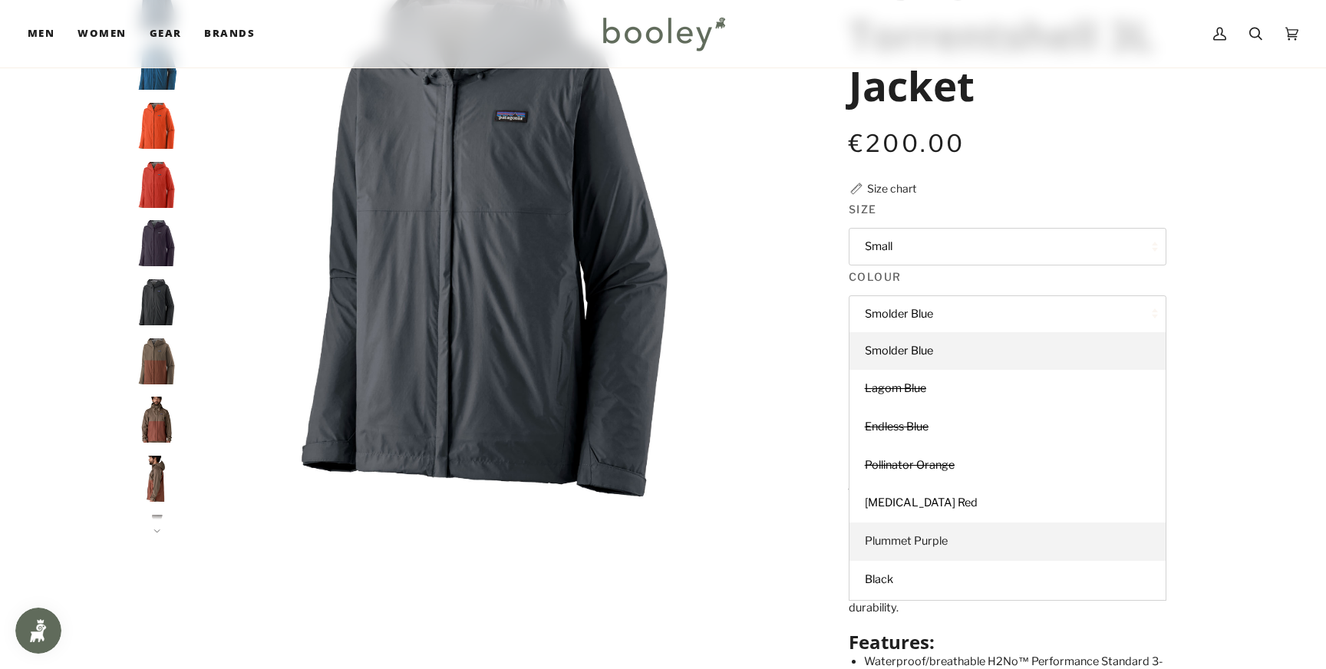
click at [913, 531] on link "Plummet Purple" at bounding box center [1008, 542] width 316 height 38
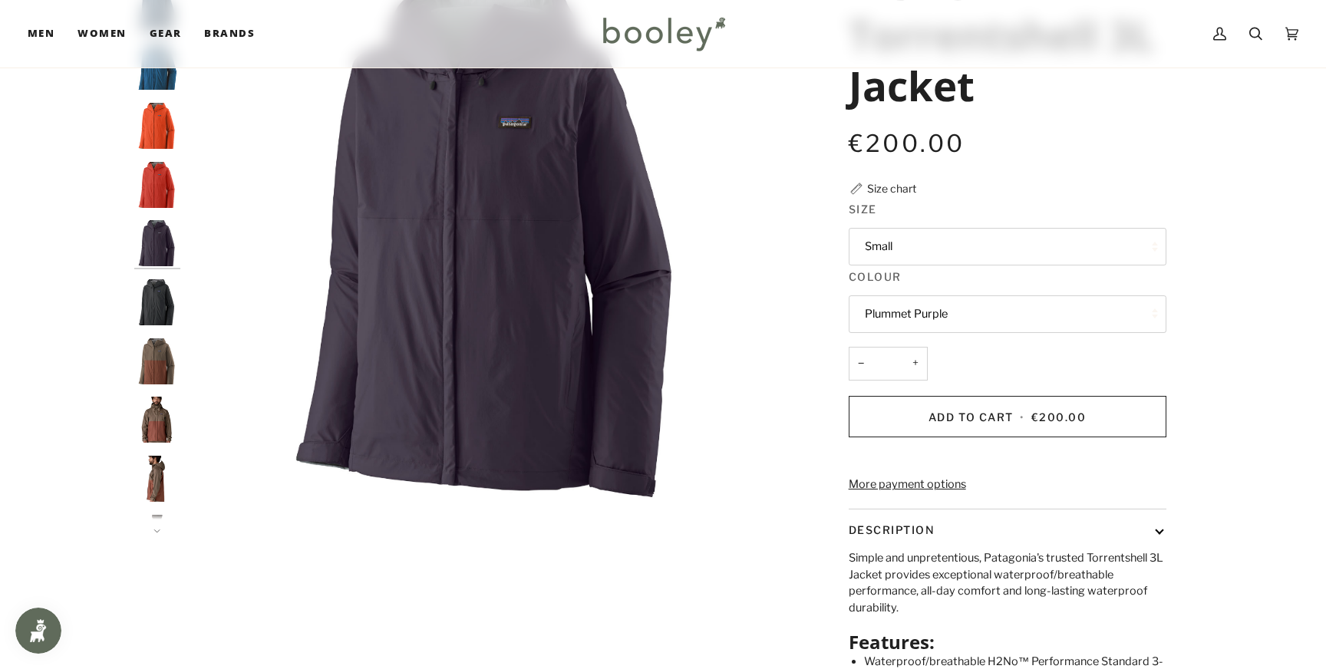
scroll to position [9, 0]
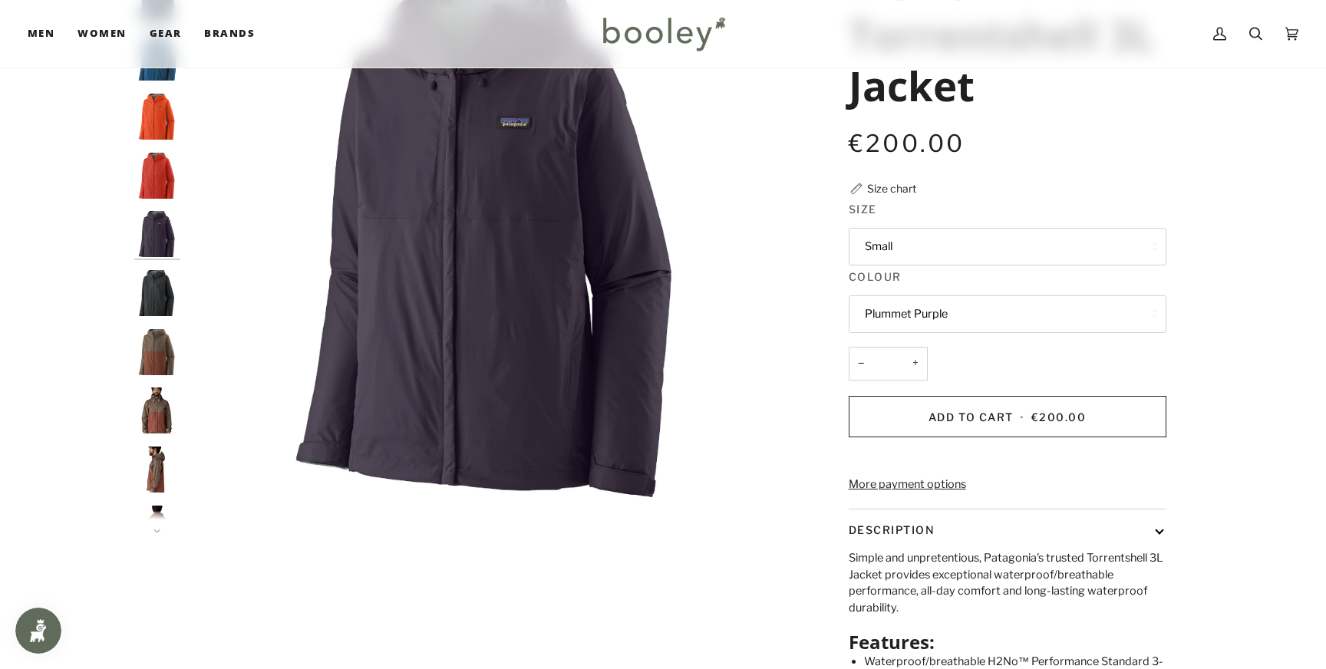
click at [1283, 414] on div at bounding box center [663, 364] width 1326 height 876
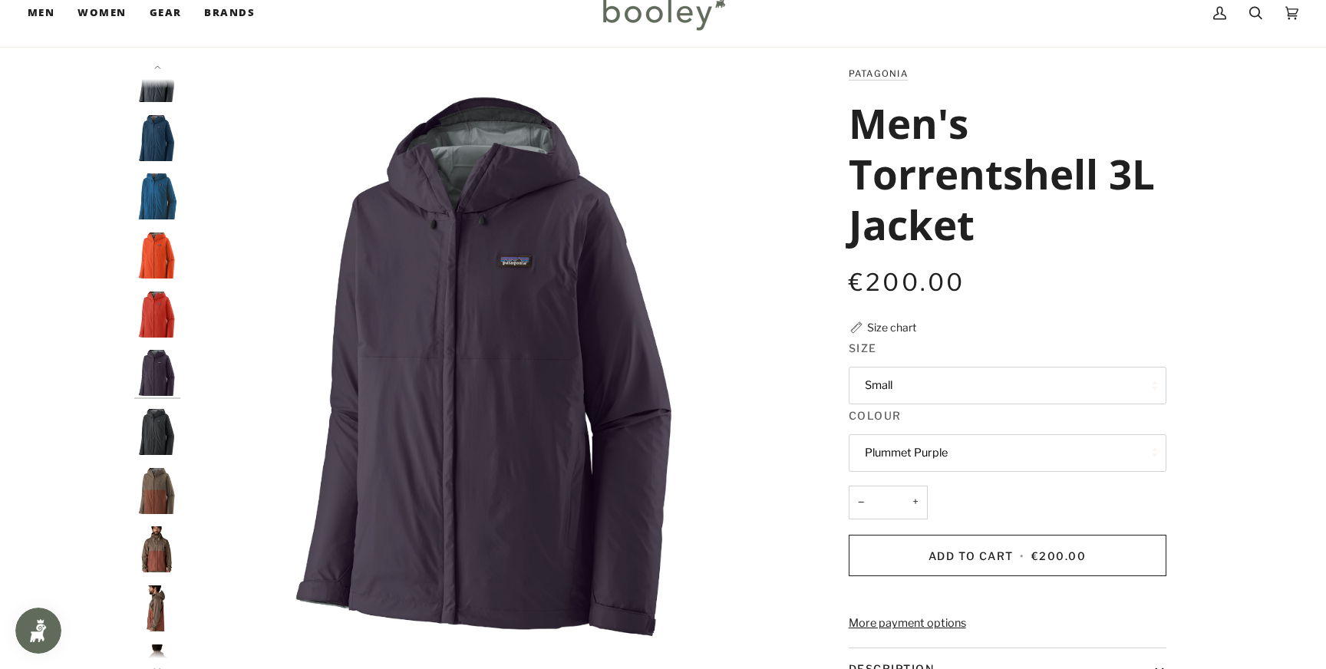
scroll to position [50, 0]
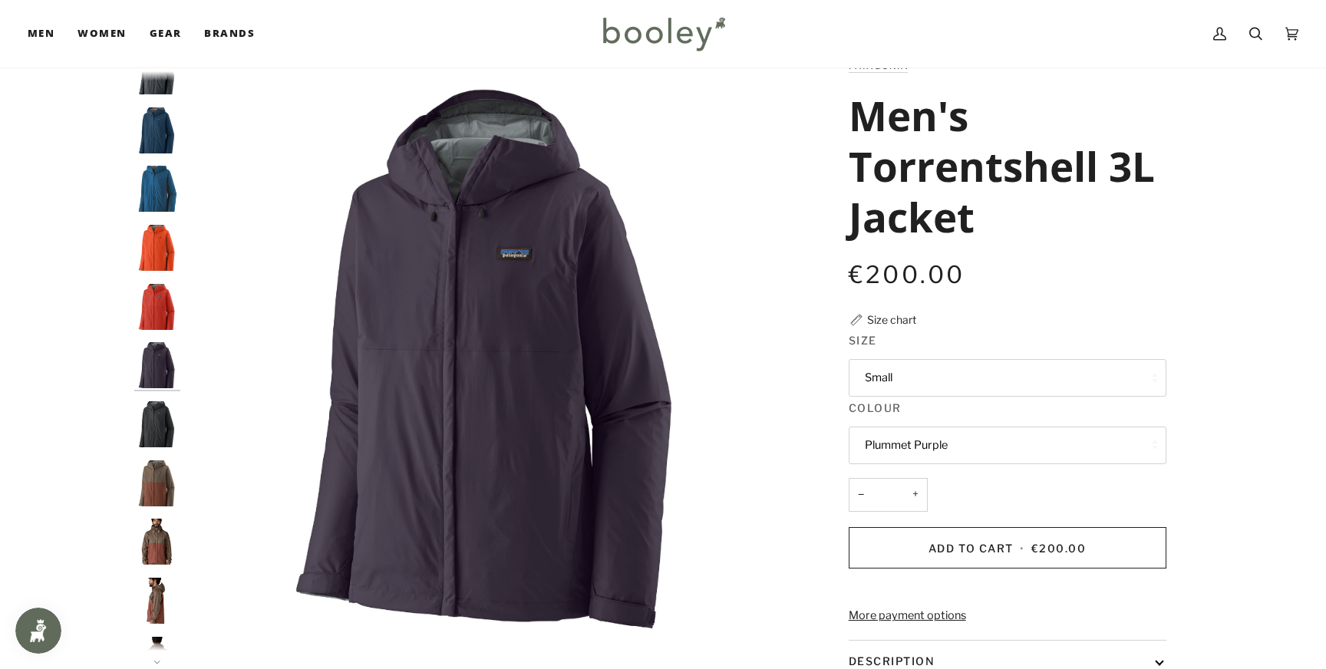
click at [1130, 382] on button "Small" at bounding box center [1008, 378] width 318 height 38
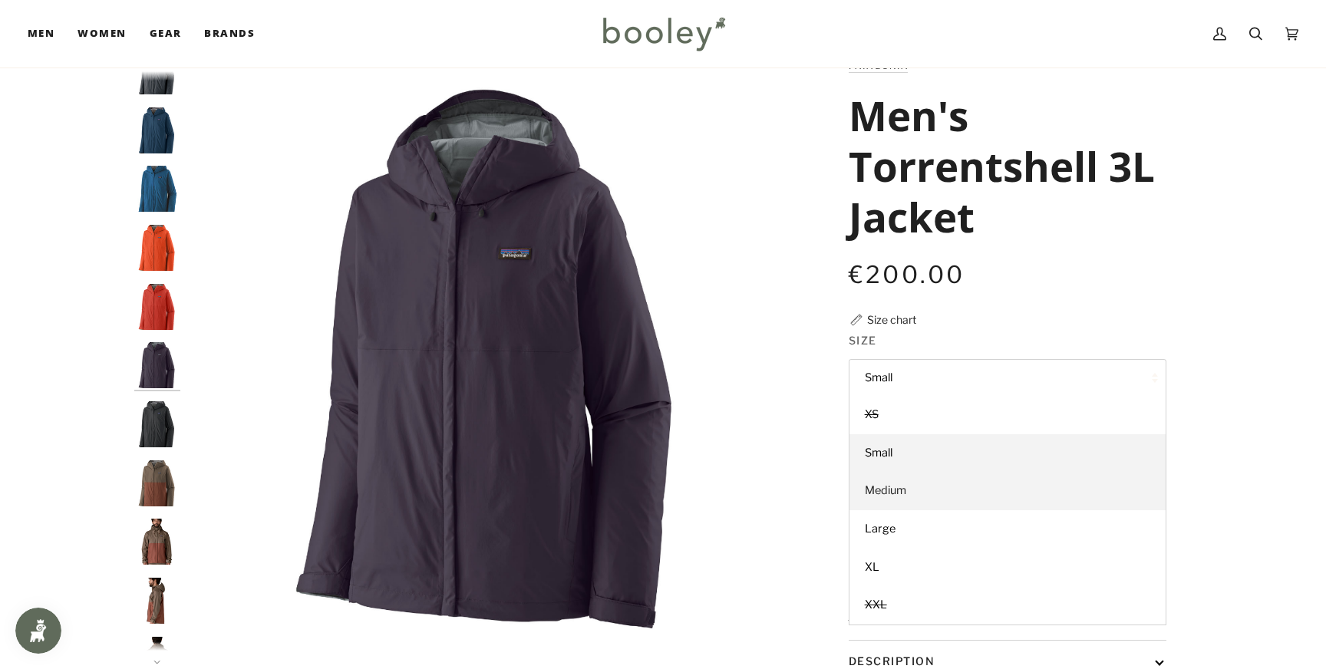
click at [938, 490] on link "Medium" at bounding box center [1008, 491] width 316 height 38
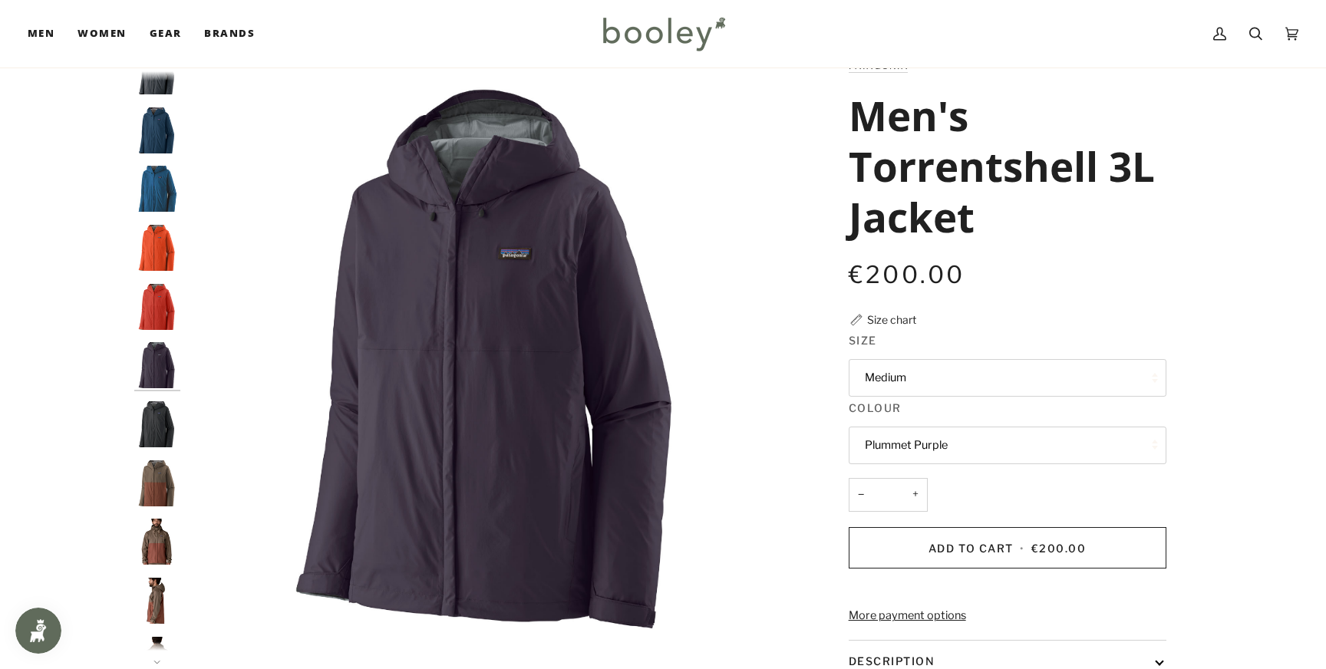
click at [1301, 436] on div at bounding box center [663, 496] width 1326 height 876
